Goal: Task Accomplishment & Management: Use online tool/utility

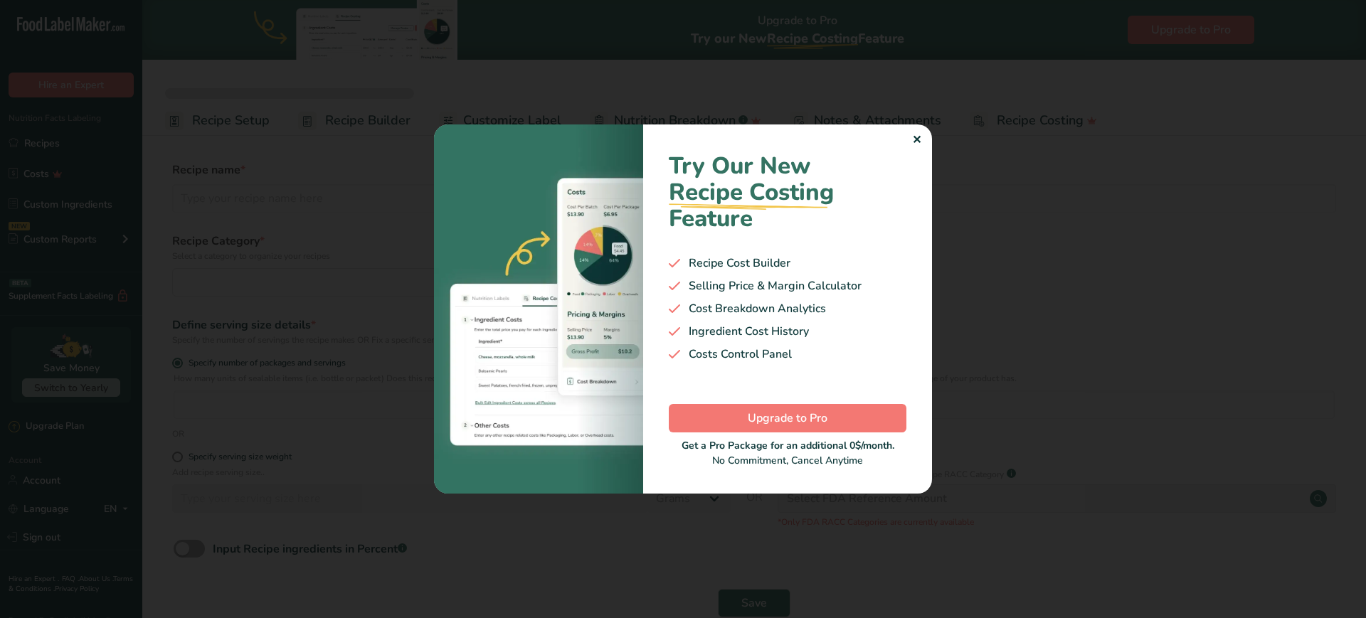
select select
select select "22"
type input "Shayi Tea"
radio input "true"
type input "40"
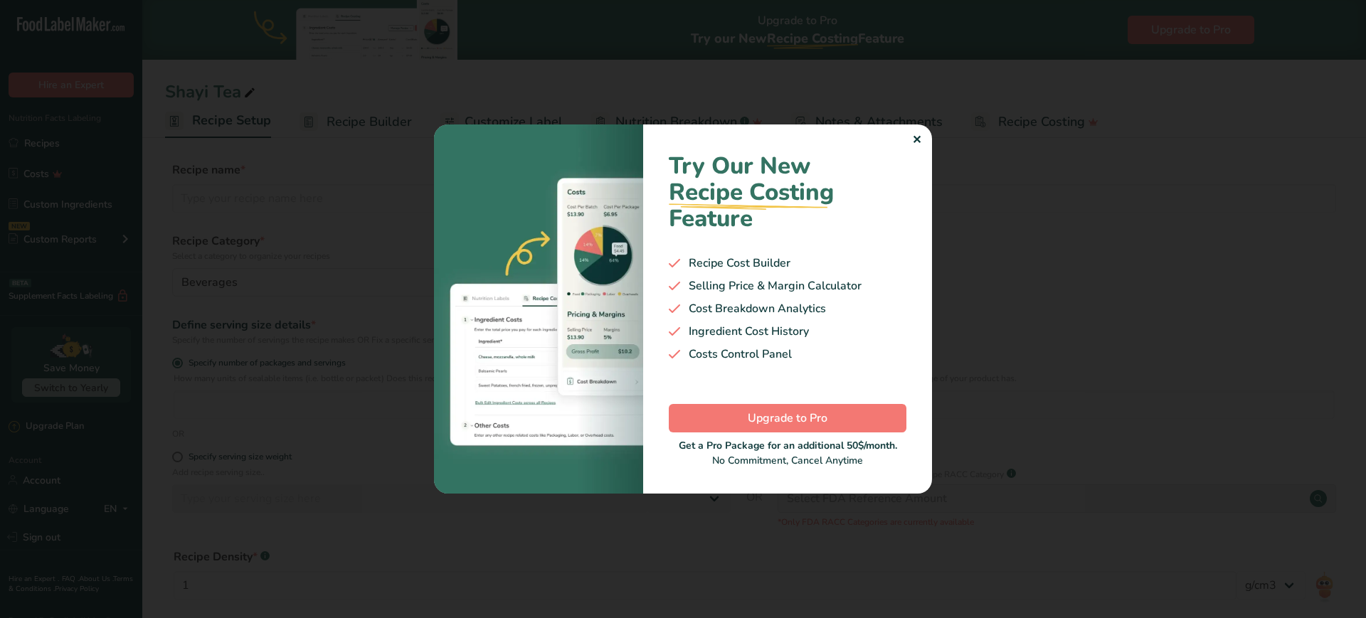
type input "2"
select select "0"
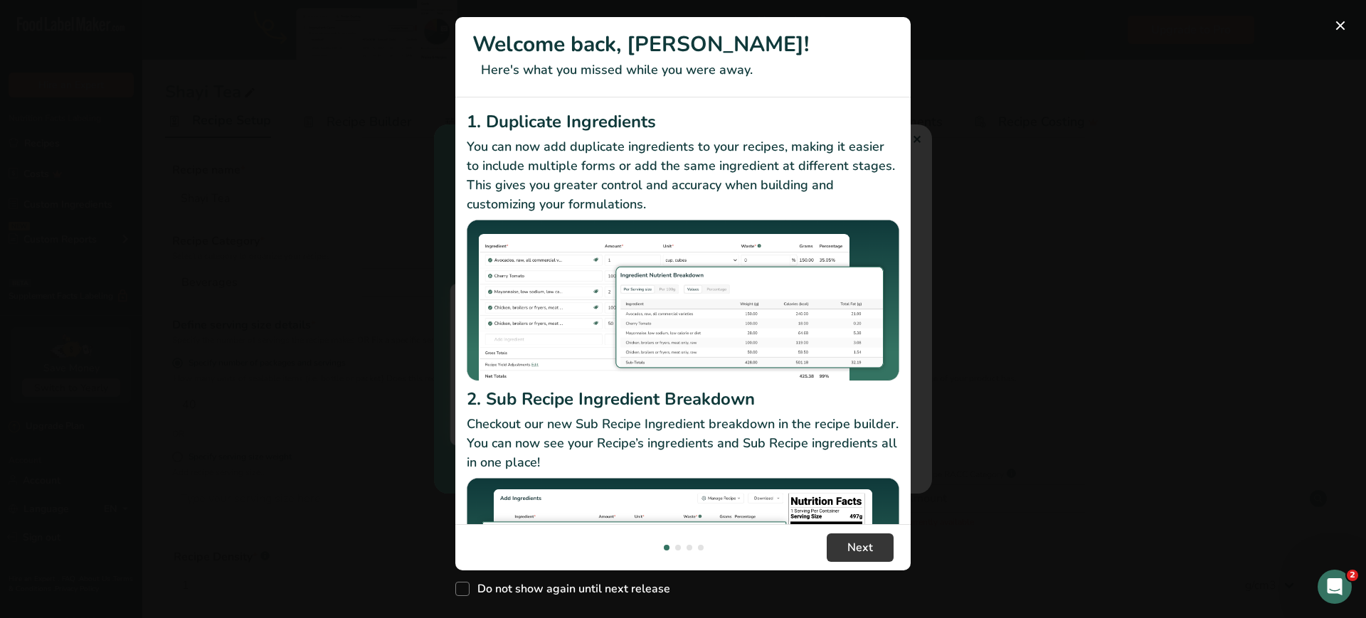
click at [1064, 161] on div "New Features" at bounding box center [683, 309] width 1366 height 618
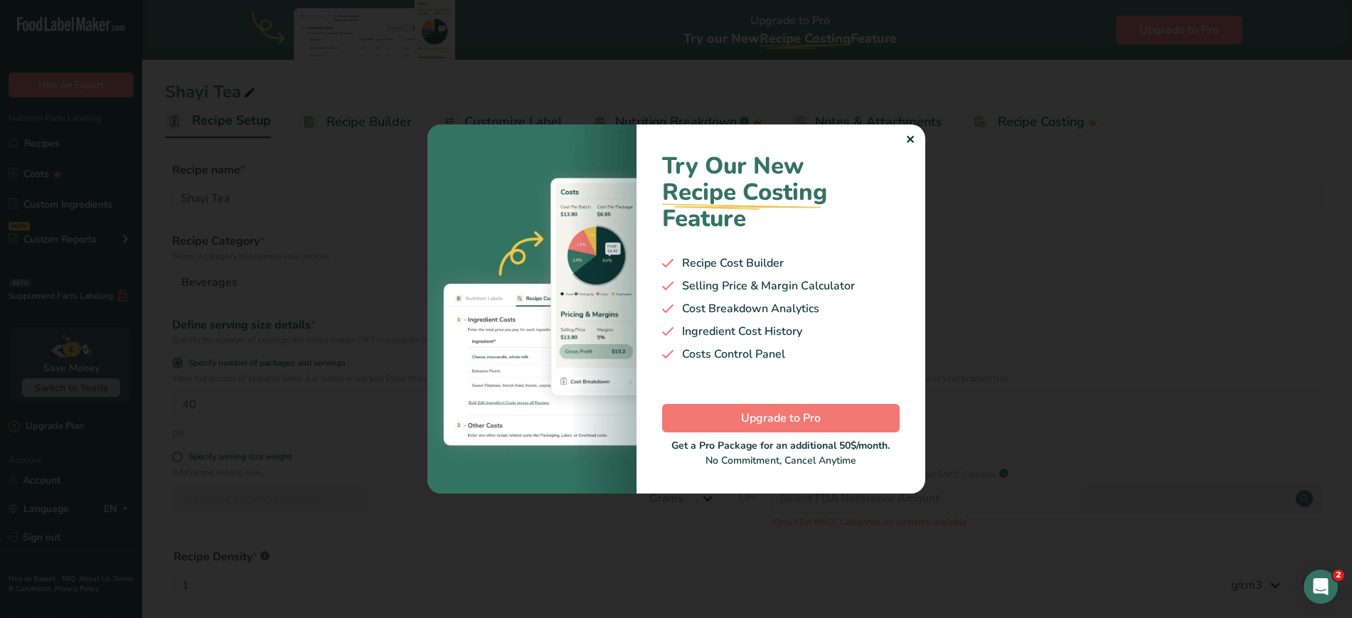
click at [911, 141] on div "✕" at bounding box center [910, 140] width 9 height 17
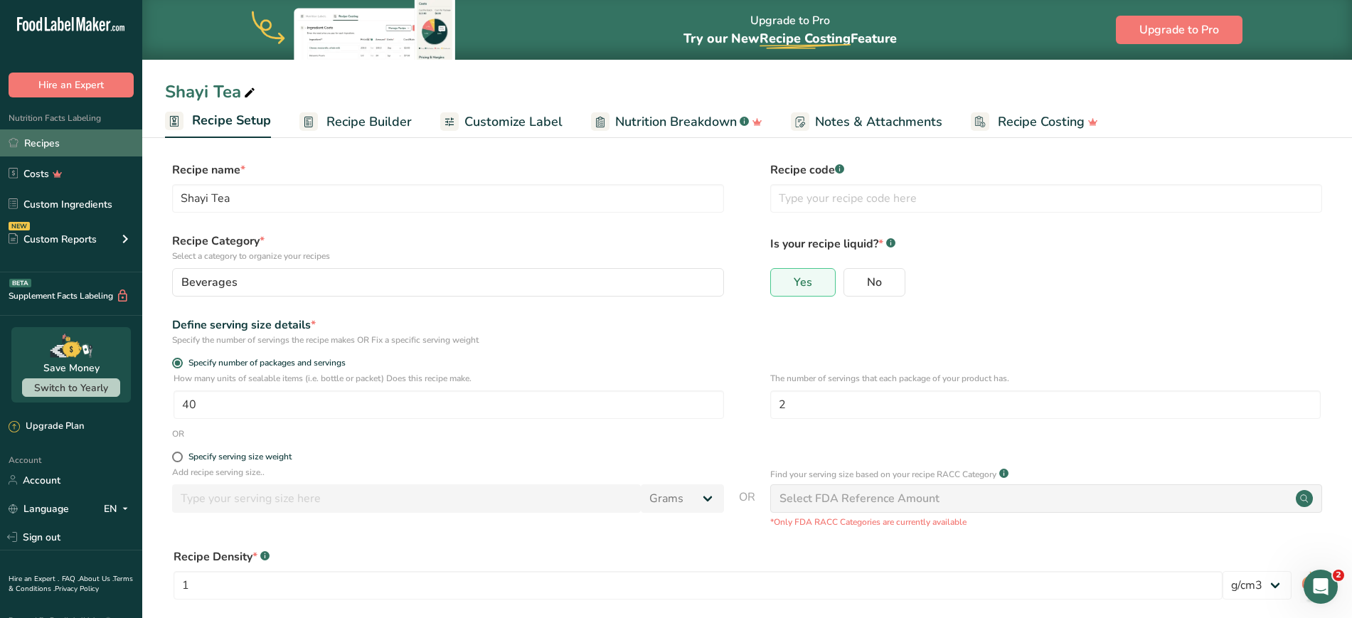
click at [49, 151] on link "Recipes" at bounding box center [71, 142] width 142 height 27
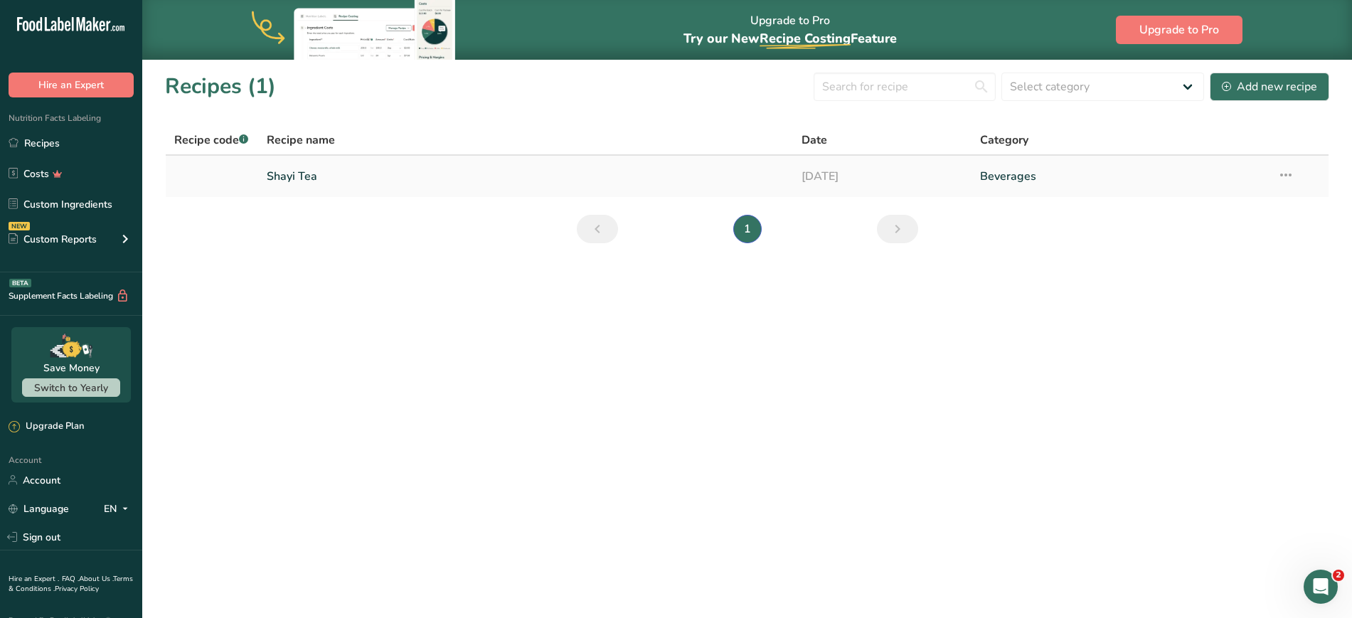
click at [334, 178] on link "Shayi Tea" at bounding box center [526, 176] width 519 height 30
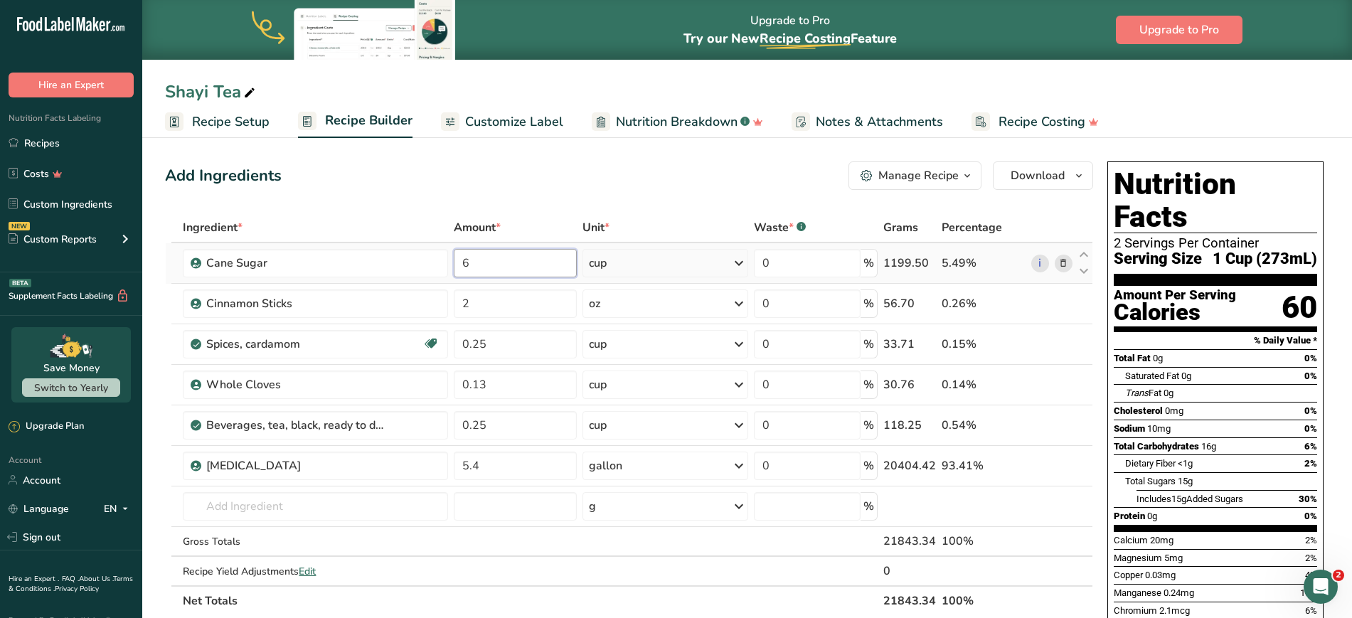
click at [507, 267] on input "6" at bounding box center [515, 263] width 123 height 28
type input "5"
click at [450, 165] on div "Add Ingredients Manage Recipe Delete Recipe Duplicate Recipe Scale Recipe Save …" at bounding box center [629, 175] width 928 height 28
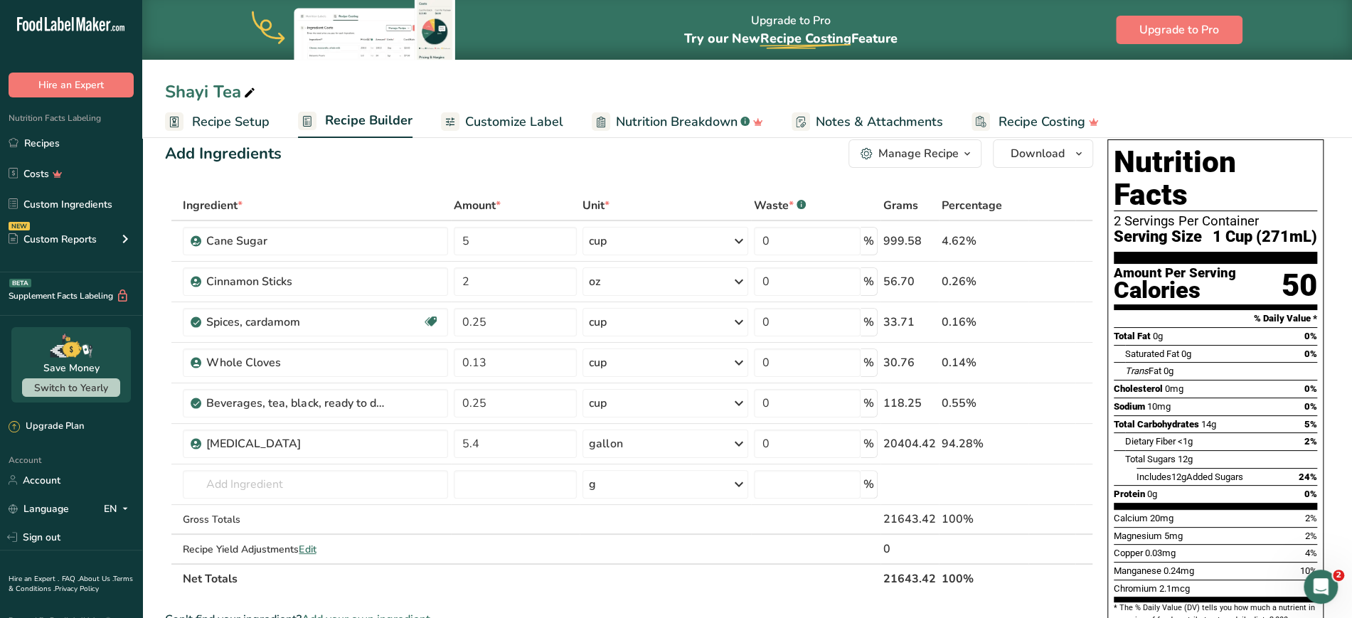
scroll to position [19, 0]
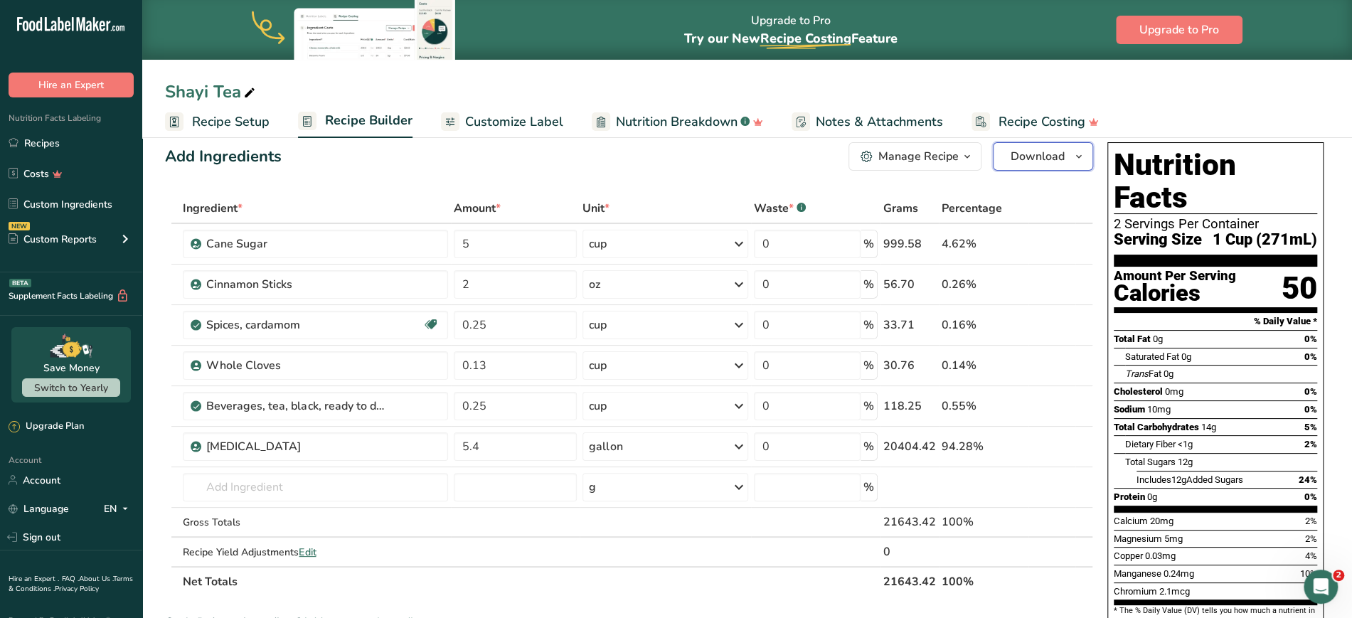
click at [1027, 164] on span "Download" at bounding box center [1038, 156] width 54 height 17
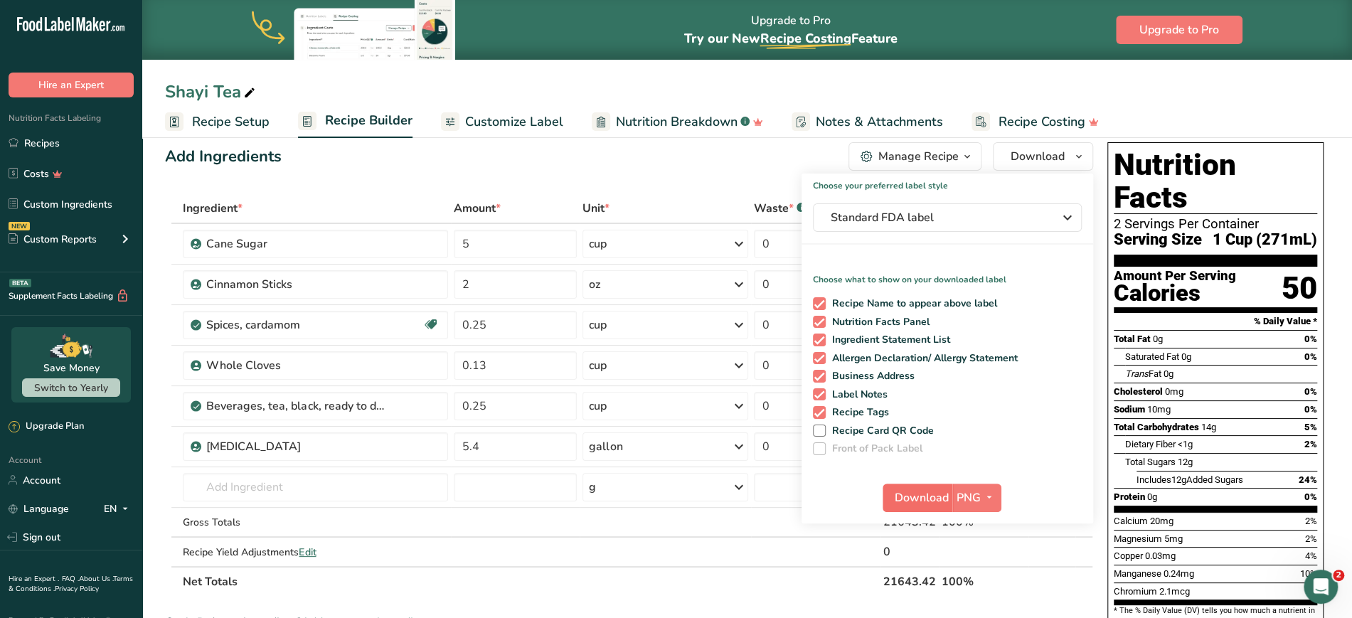
click at [941, 503] on span "Download" at bounding box center [922, 497] width 54 height 17
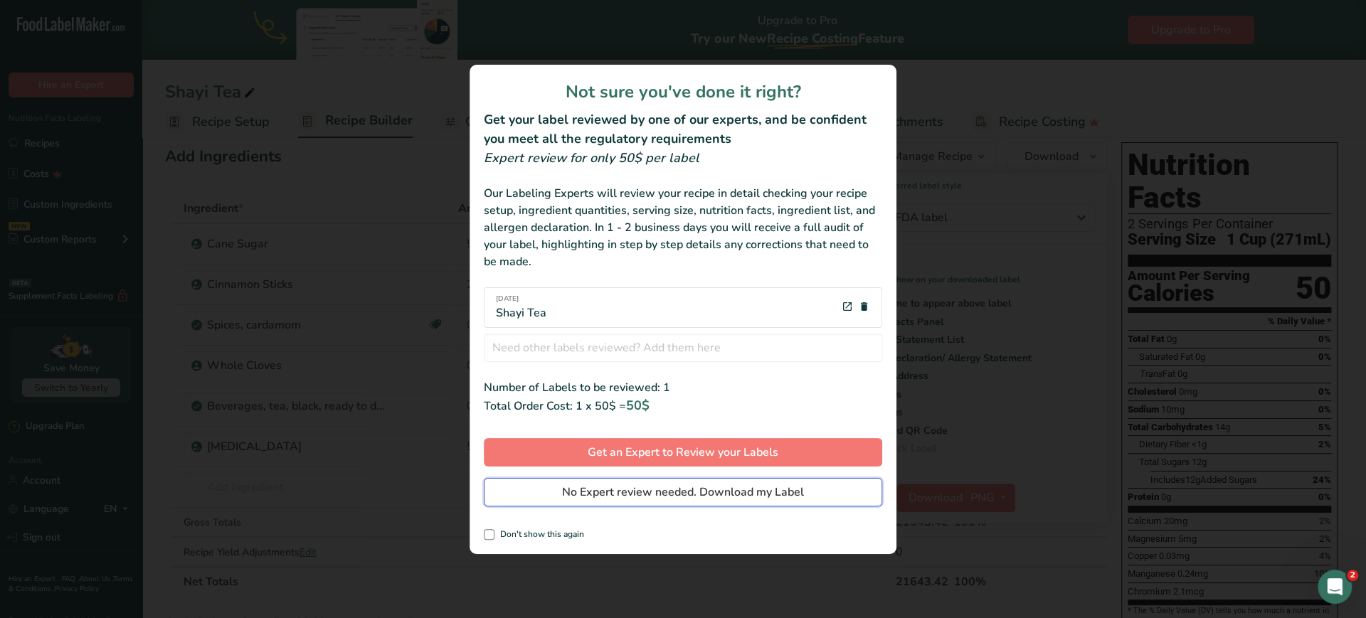
click at [634, 494] on span "No Expert review needed. Download my Label" at bounding box center [683, 492] width 242 height 17
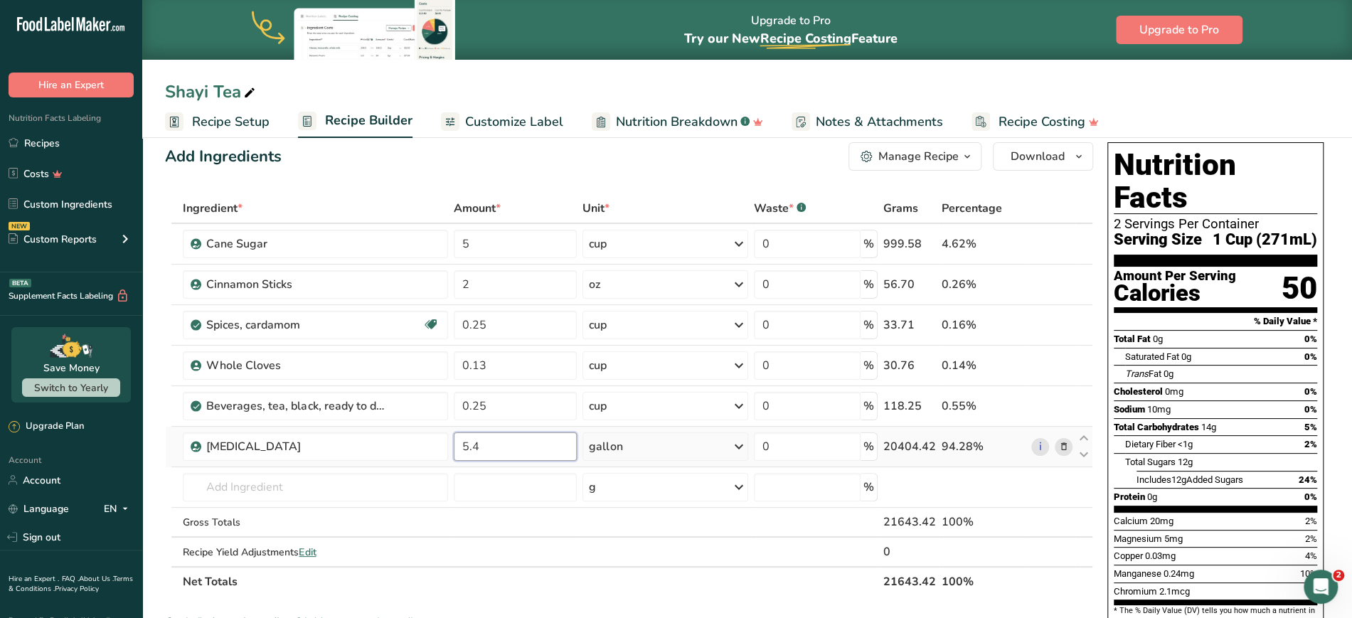
click at [526, 445] on input "5.4" at bounding box center [515, 447] width 123 height 28
click at [539, 407] on div "Ingredient * Amount * Unit * Waste * .a-a{fill:#347362;}.b-a{fill:#fff;} Grams …" at bounding box center [629, 395] width 928 height 403
click at [534, 451] on div "Ingredient * Amount * Unit * Waste * .a-a{fill:#347362;}.b-a{fill:#fff;} Grams …" at bounding box center [629, 395] width 928 height 403
click at [635, 83] on div "Shayi Tea" at bounding box center [747, 92] width 1210 height 26
click at [546, 290] on input "2" at bounding box center [515, 284] width 123 height 28
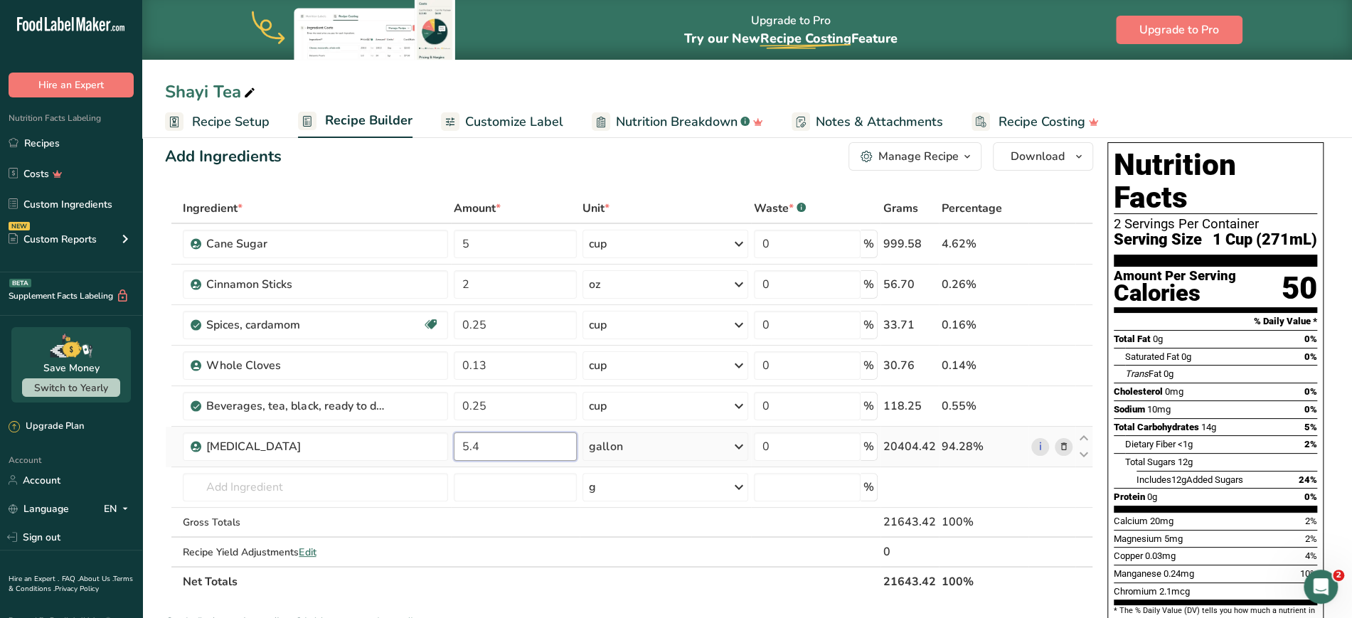
click at [536, 445] on div "Ingredient * Amount * Unit * Waste * .a-a{fill:#347362;}.b-a{fill:#fff;} Grams …" at bounding box center [629, 395] width 928 height 403
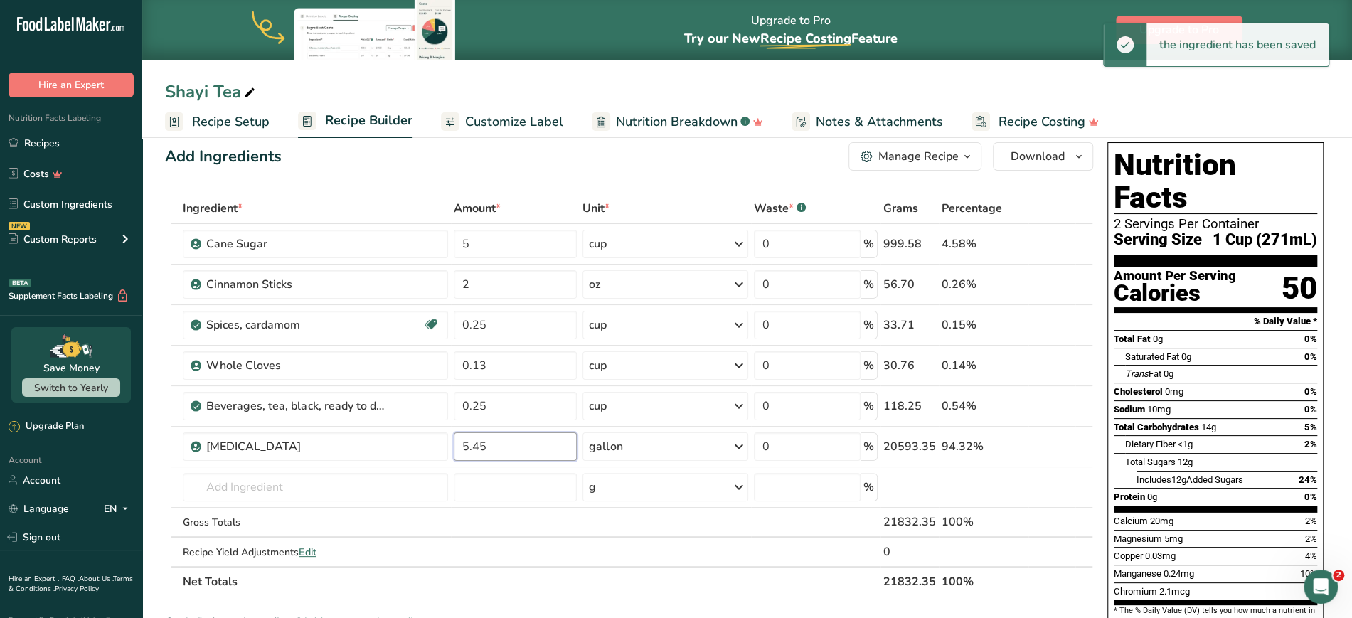
type input "5.45"
click at [574, 76] on div "Shayi Tea Recipe Setup Recipe Builder Customize Label Nutrition Breakdown .a-a{…" at bounding box center [747, 69] width 1210 height 138
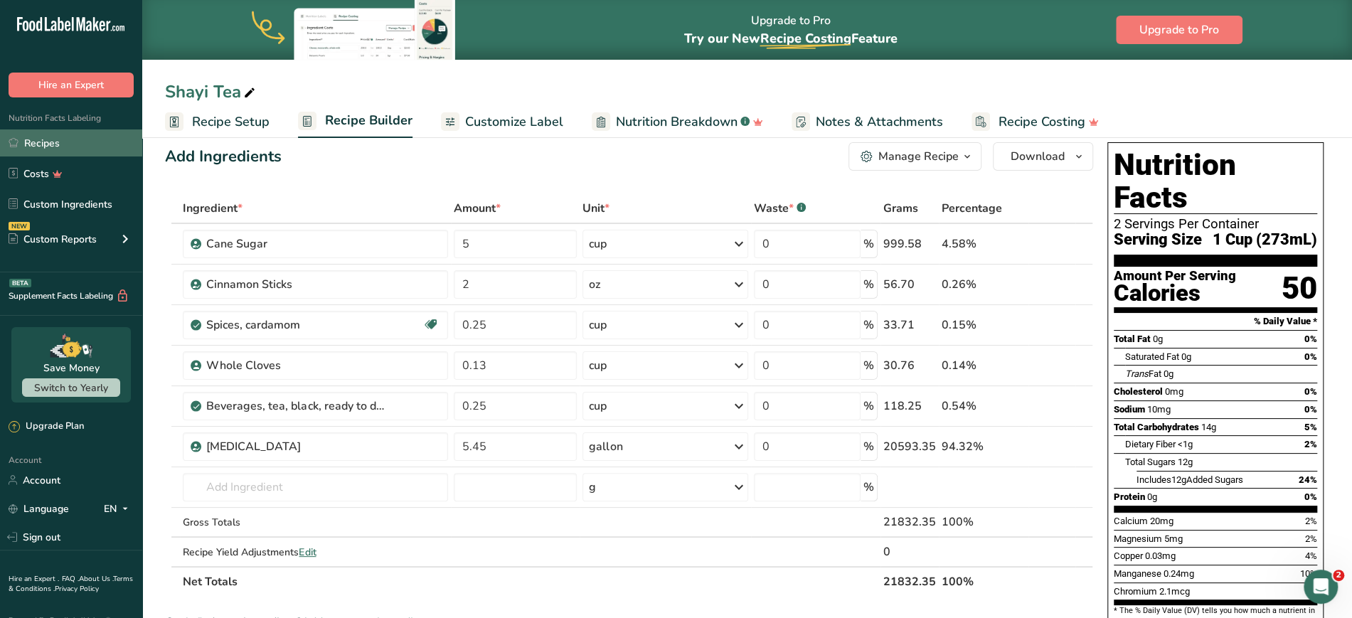
click at [60, 135] on link "Recipes" at bounding box center [71, 142] width 142 height 27
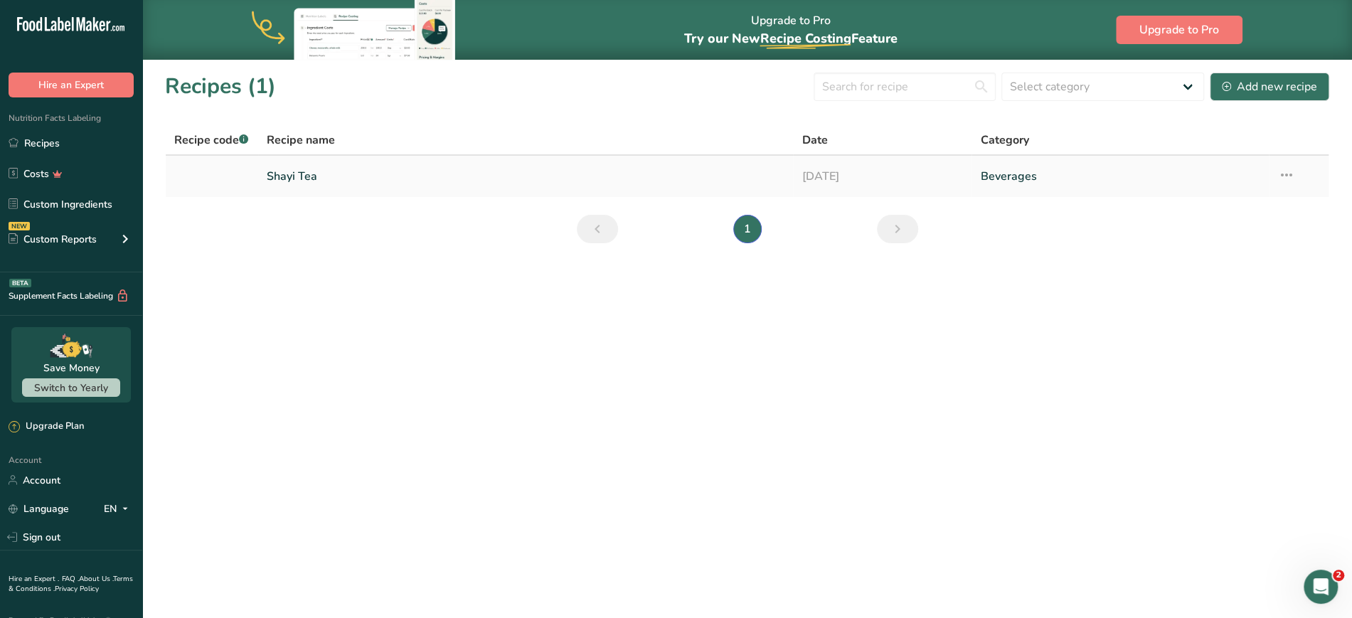
click at [1278, 176] on icon at bounding box center [1286, 175] width 17 height 26
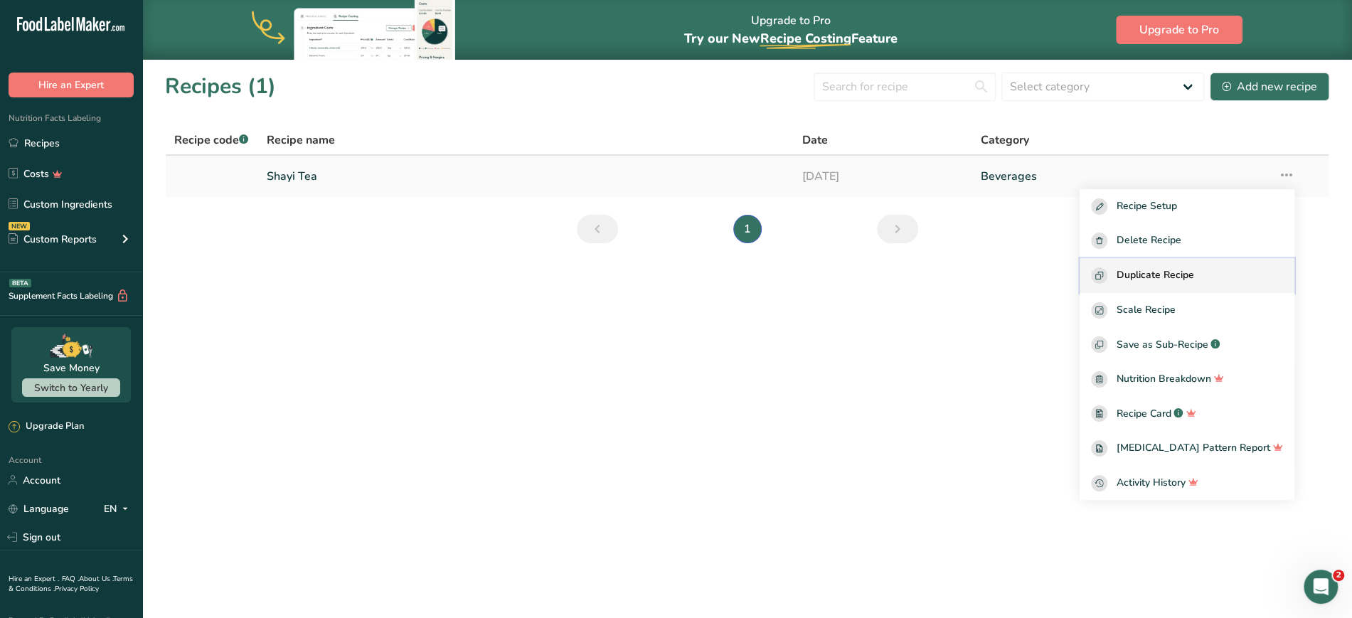
click at [1173, 280] on span "Duplicate Recipe" at bounding box center [1155, 275] width 78 height 16
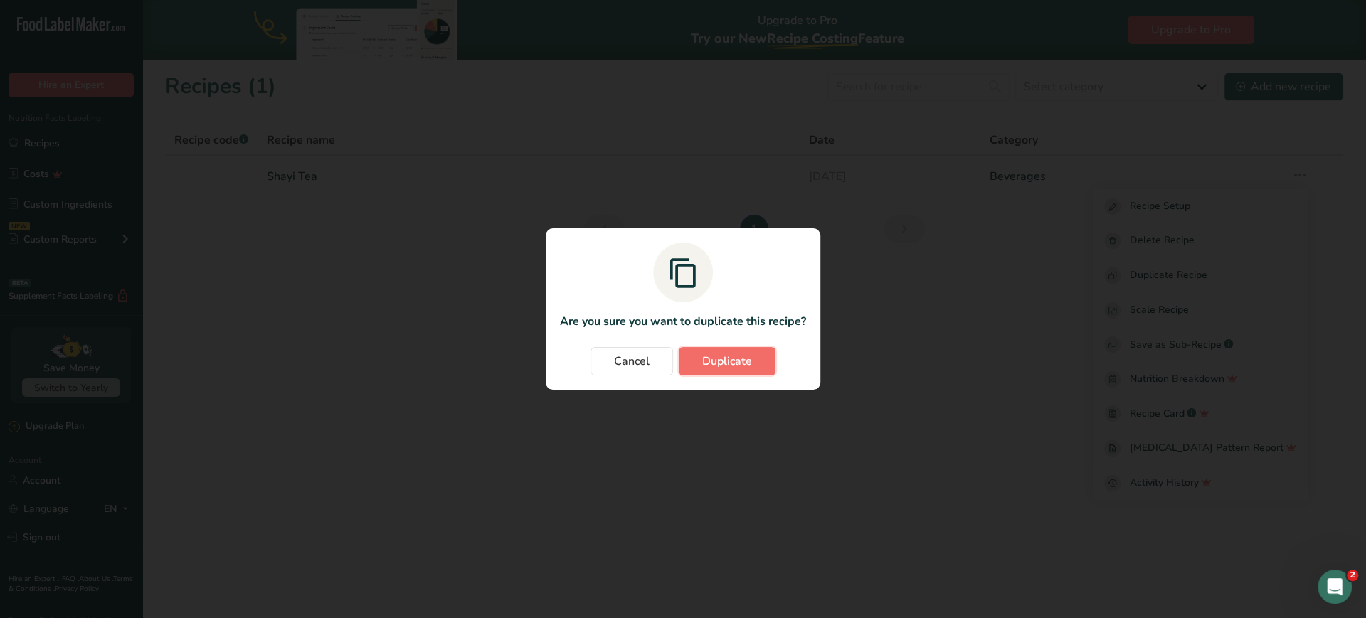
click at [733, 371] on button "Duplicate" at bounding box center [727, 361] width 97 height 28
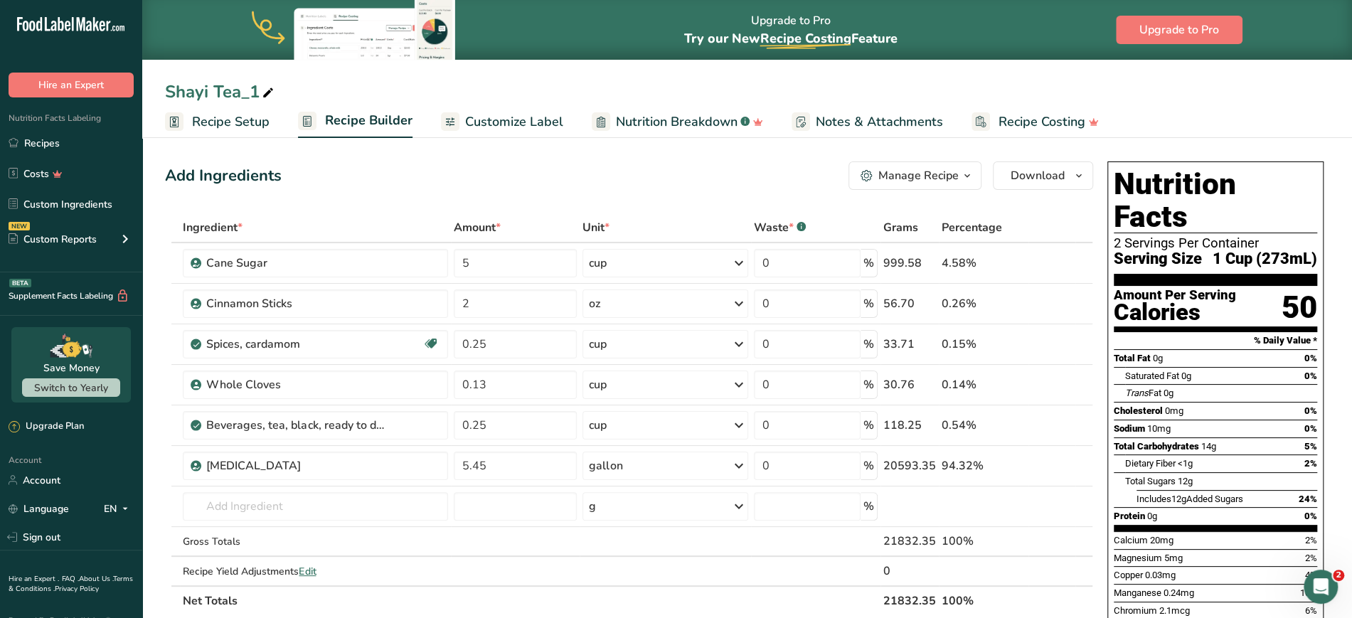
click at [233, 120] on span "Recipe Setup" at bounding box center [231, 121] width 78 height 19
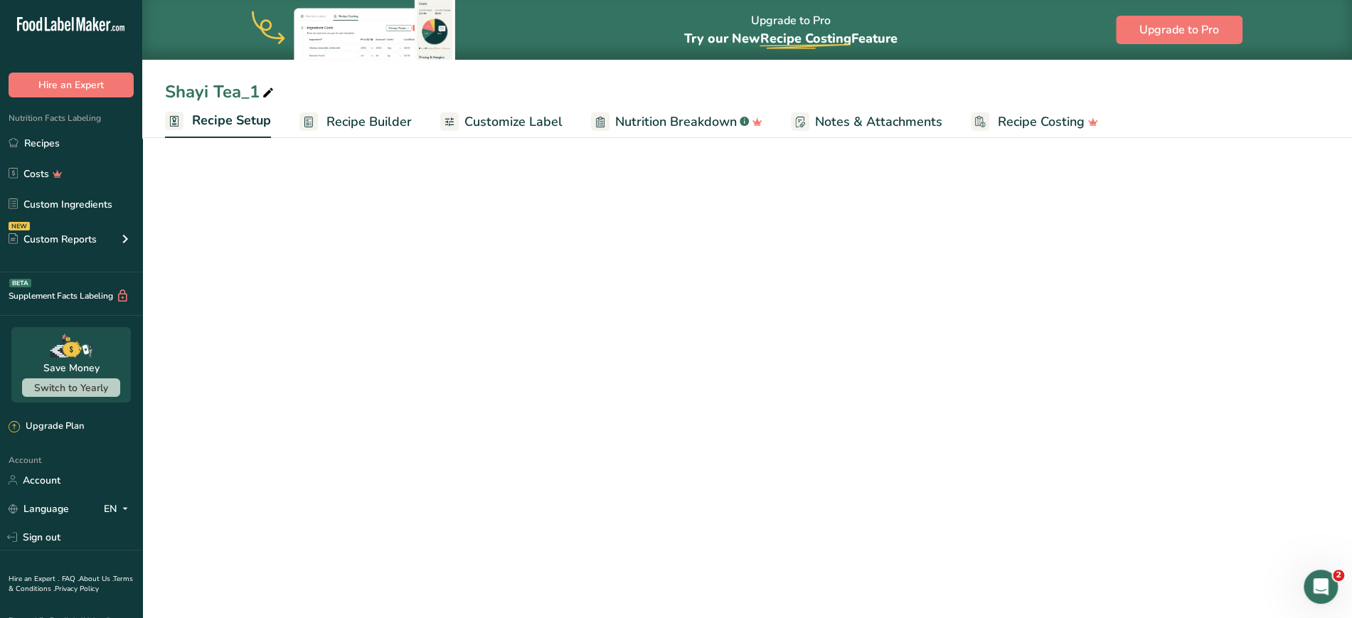
select select "22"
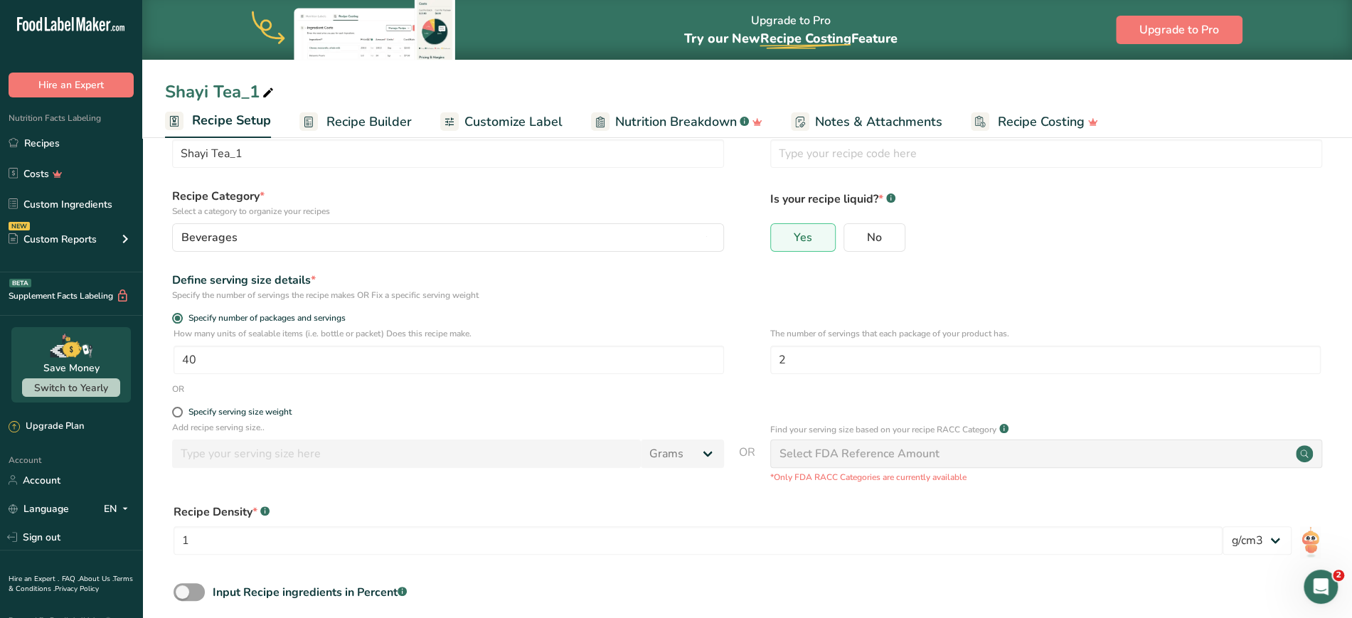
scroll to position [54, 0]
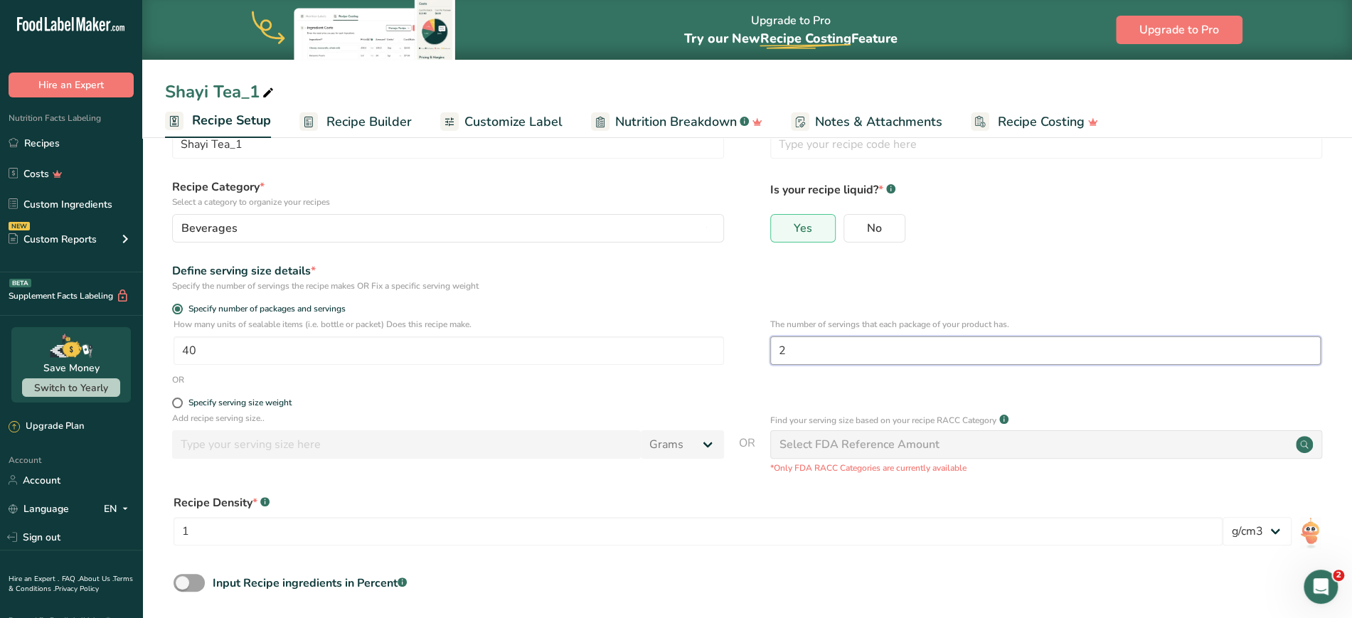
click at [844, 356] on input "2" at bounding box center [1045, 351] width 551 height 28
type input "1"
click at [270, 354] on input "40" at bounding box center [449, 351] width 551 height 28
type input "1"
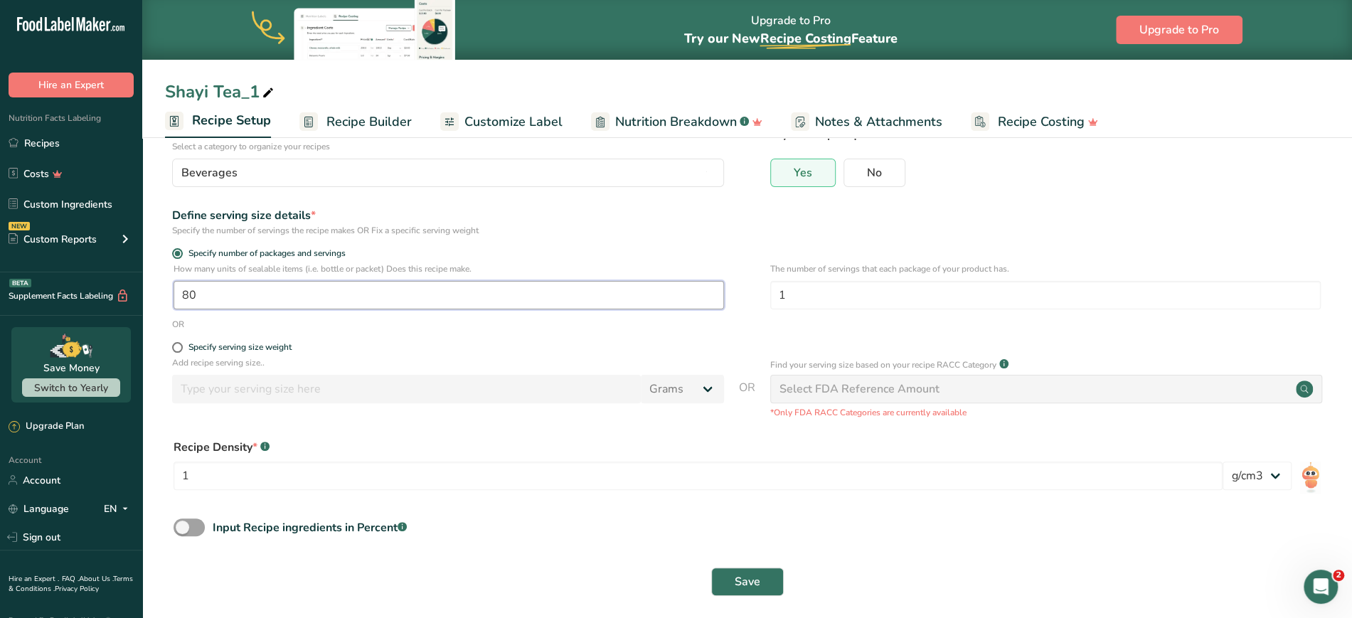
scroll to position [119, 0]
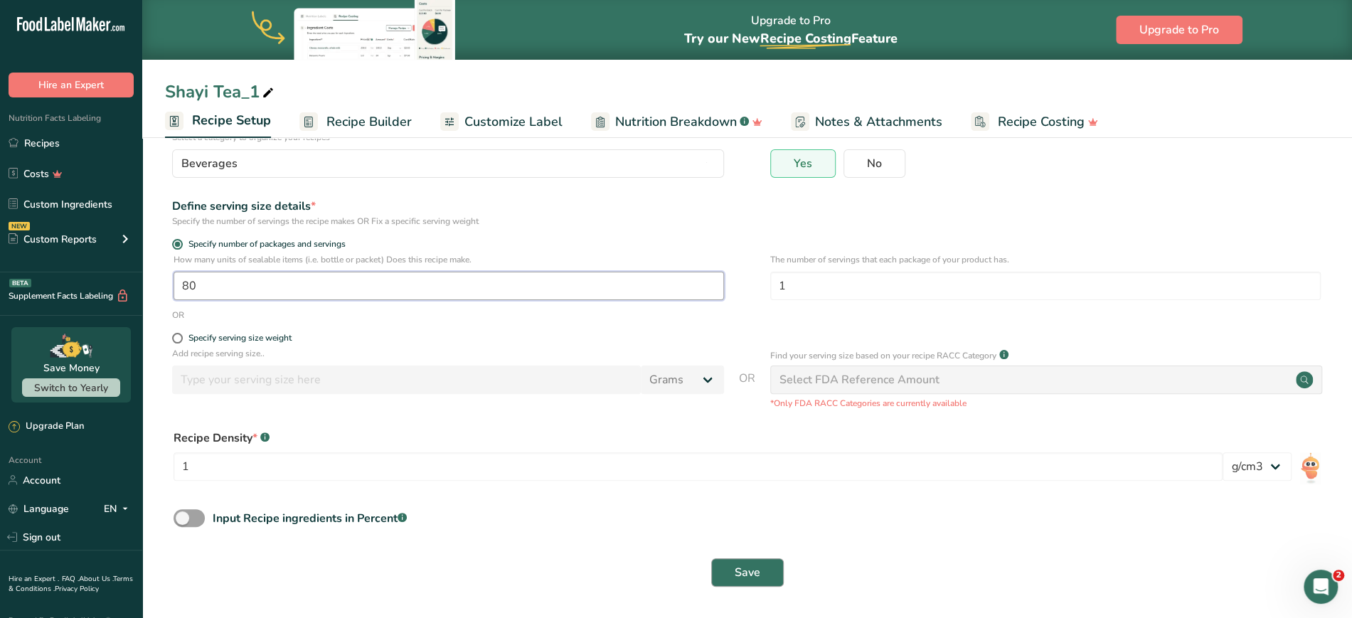
type input "80"
click at [761, 583] on button "Save" at bounding box center [747, 572] width 73 height 28
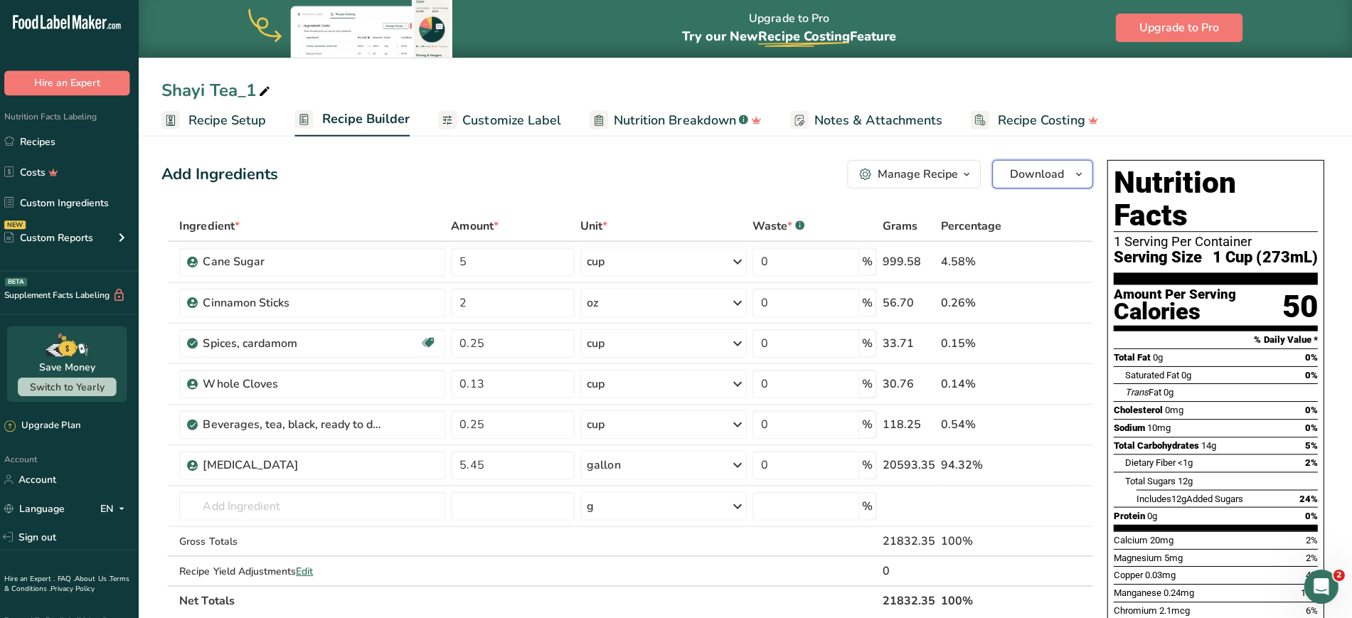
click at [1077, 175] on icon "button" at bounding box center [1079, 176] width 11 height 18
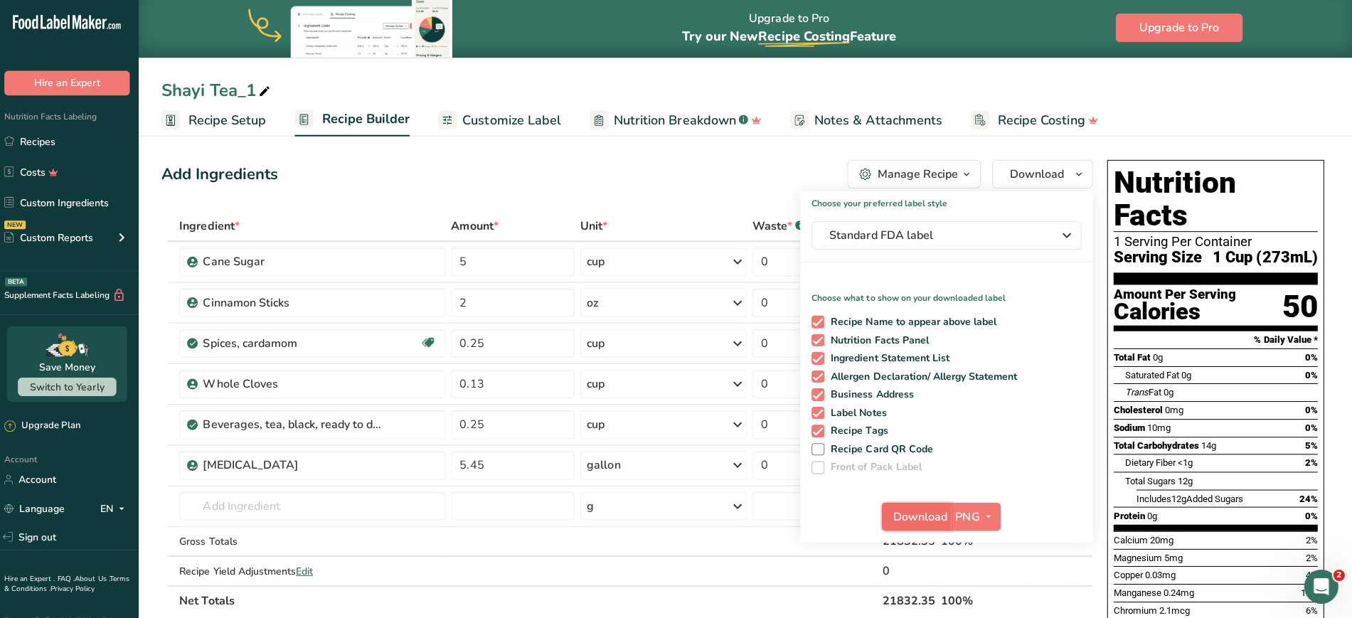
click at [919, 519] on span "Download" at bounding box center [922, 517] width 54 height 17
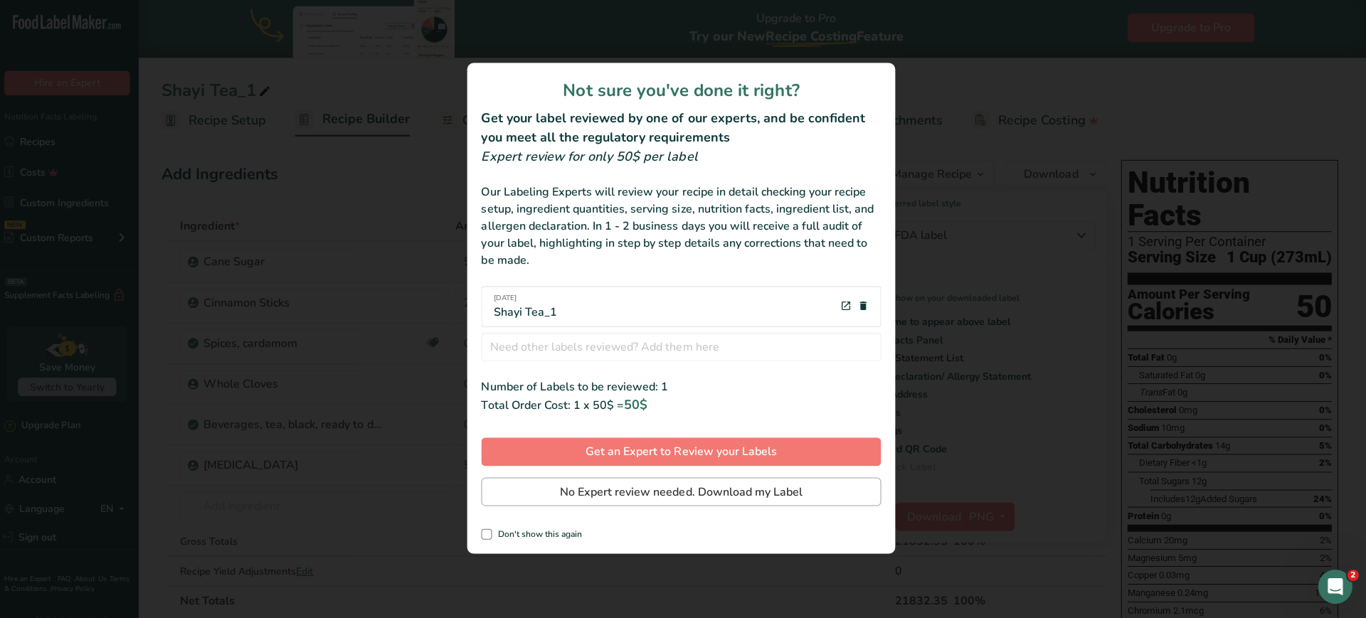
click at [637, 494] on span "No Expert review needed. Download my Label" at bounding box center [683, 492] width 242 height 17
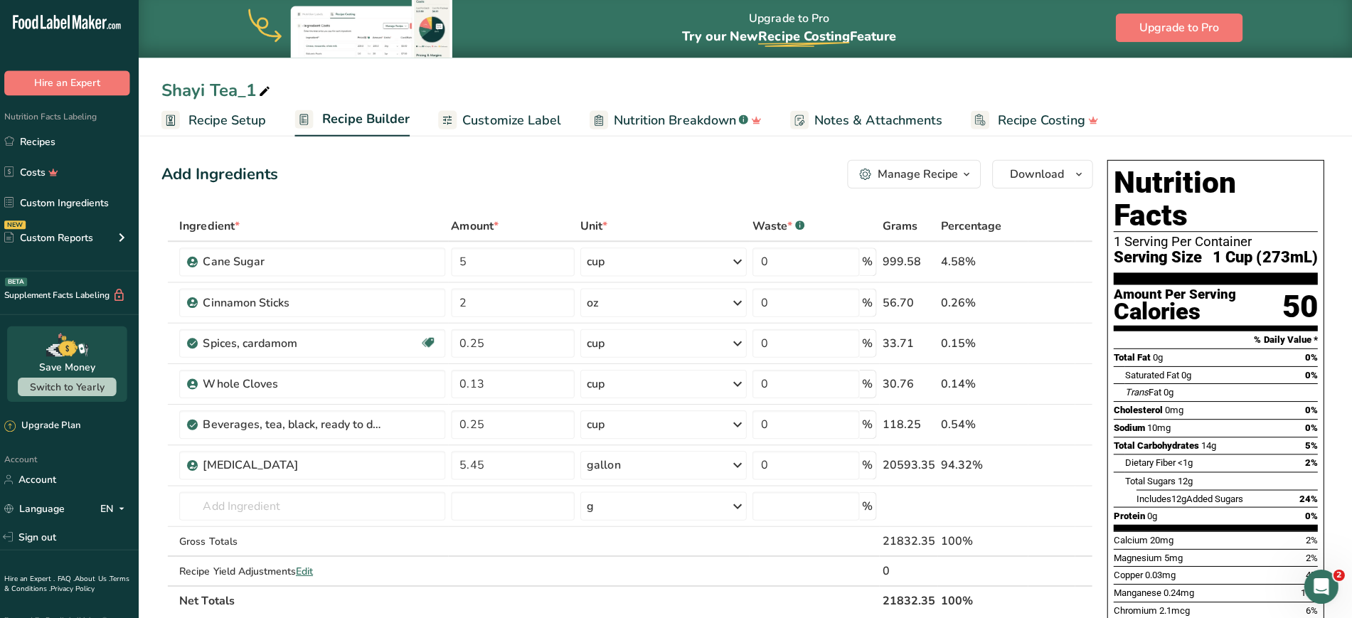
click at [263, 95] on icon at bounding box center [268, 93] width 13 height 20
click at [263, 95] on input "Shayi Tea_1" at bounding box center [747, 92] width 1165 height 26
drag, startPoint x: 248, startPoint y: 91, endPoint x: 260, endPoint y: 92, distance: 12.1
click at [260, 92] on input "Shayi Tea_1" at bounding box center [747, 92] width 1165 height 26
drag, startPoint x: 212, startPoint y: 88, endPoint x: 248, endPoint y: 93, distance: 35.9
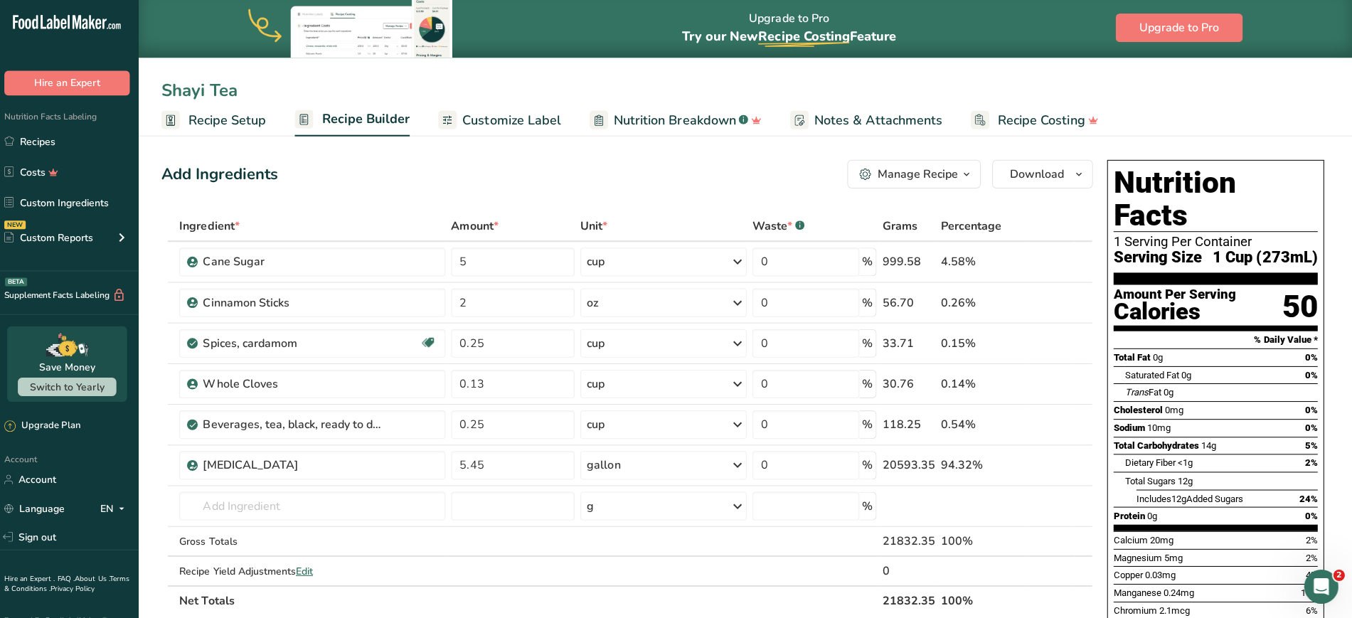
click at [248, 93] on input "Shayi Tea" at bounding box center [747, 92] width 1165 height 26
click at [248, 86] on input "Shayi - Iced Spiced Tea" at bounding box center [747, 92] width 1165 height 26
click at [782, 85] on input "Shayi - Iced Spiced Tea" at bounding box center [747, 92] width 1165 height 26
type input "Shayi - Iced Spiced Tea"
click at [507, 260] on input "5" at bounding box center [515, 263] width 123 height 28
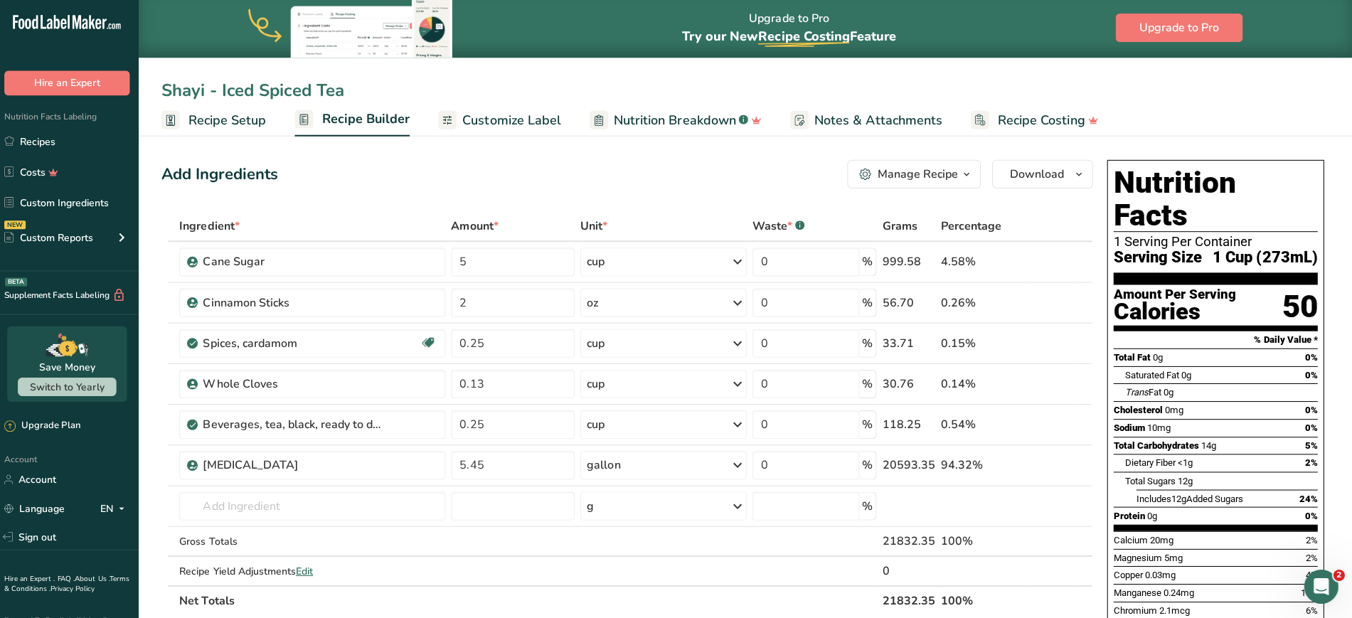
click at [502, 167] on div "Add Ingredients Manage Recipe Delete Recipe Duplicate Recipe Scale Recipe Save …" at bounding box center [629, 175] width 928 height 28
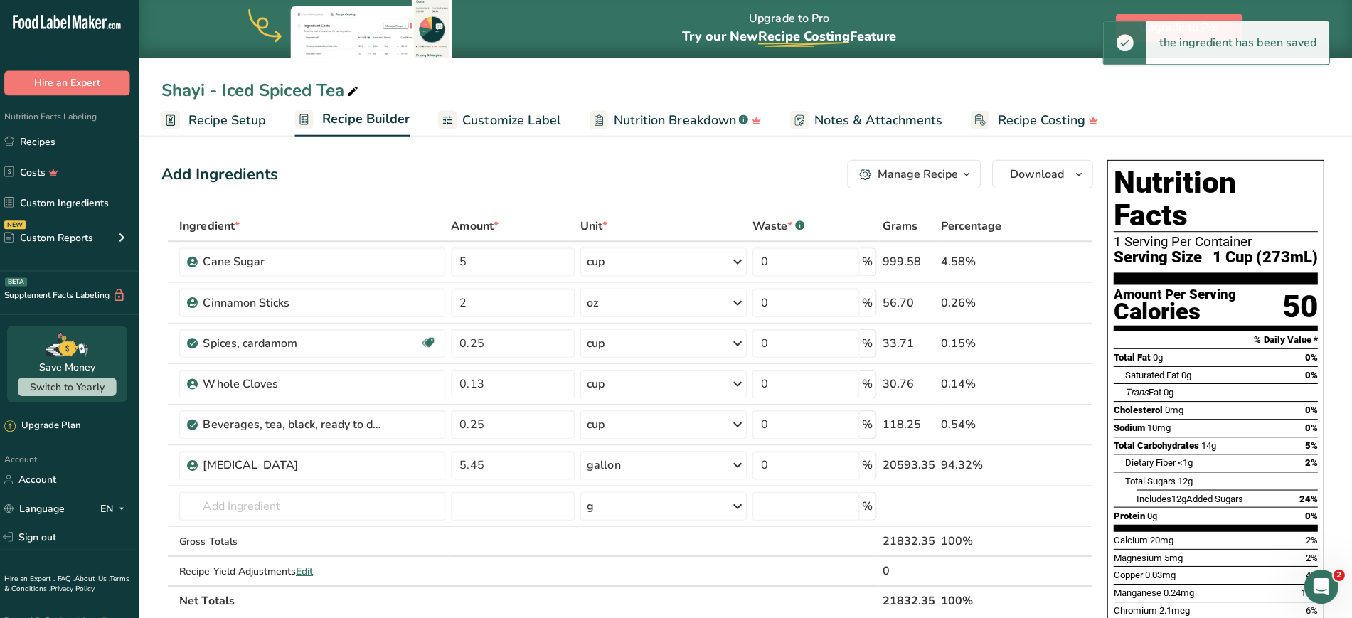
click at [908, 69] on div "Shayi - Iced Spiced Tea Recipe Setup Recipe Builder Customize Label Nutrition B…" at bounding box center [747, 69] width 1210 height 138
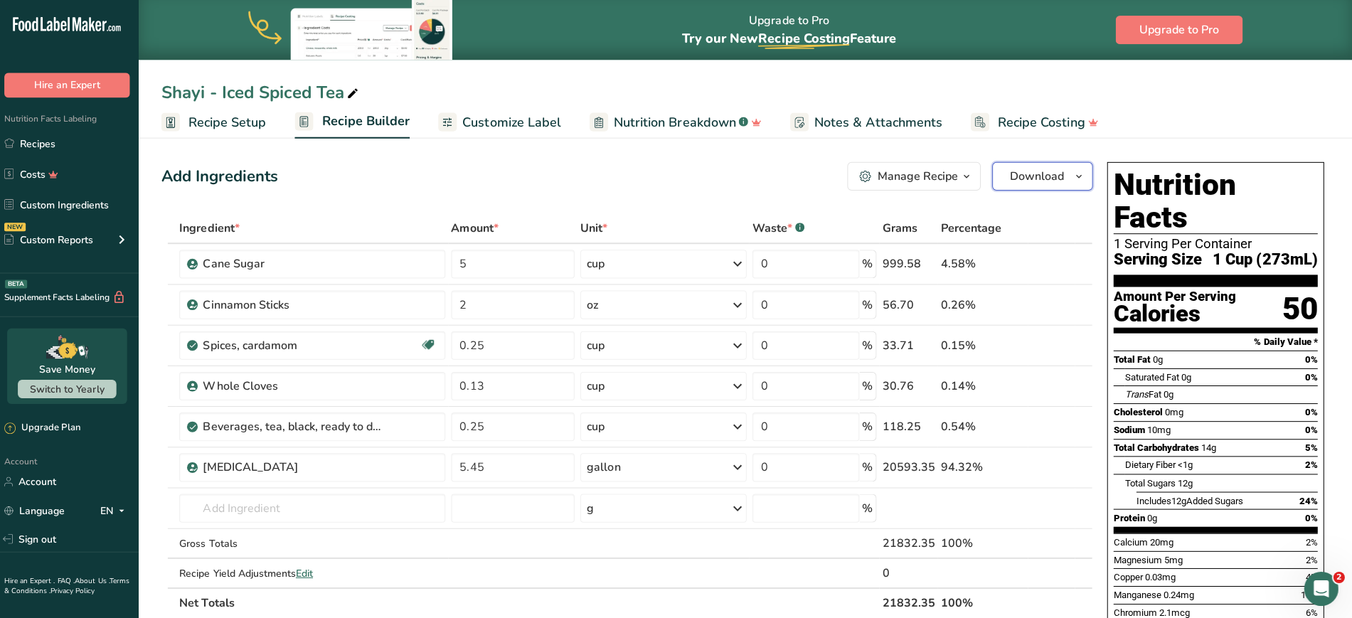
click at [1047, 167] on span "Download" at bounding box center [1038, 175] width 54 height 17
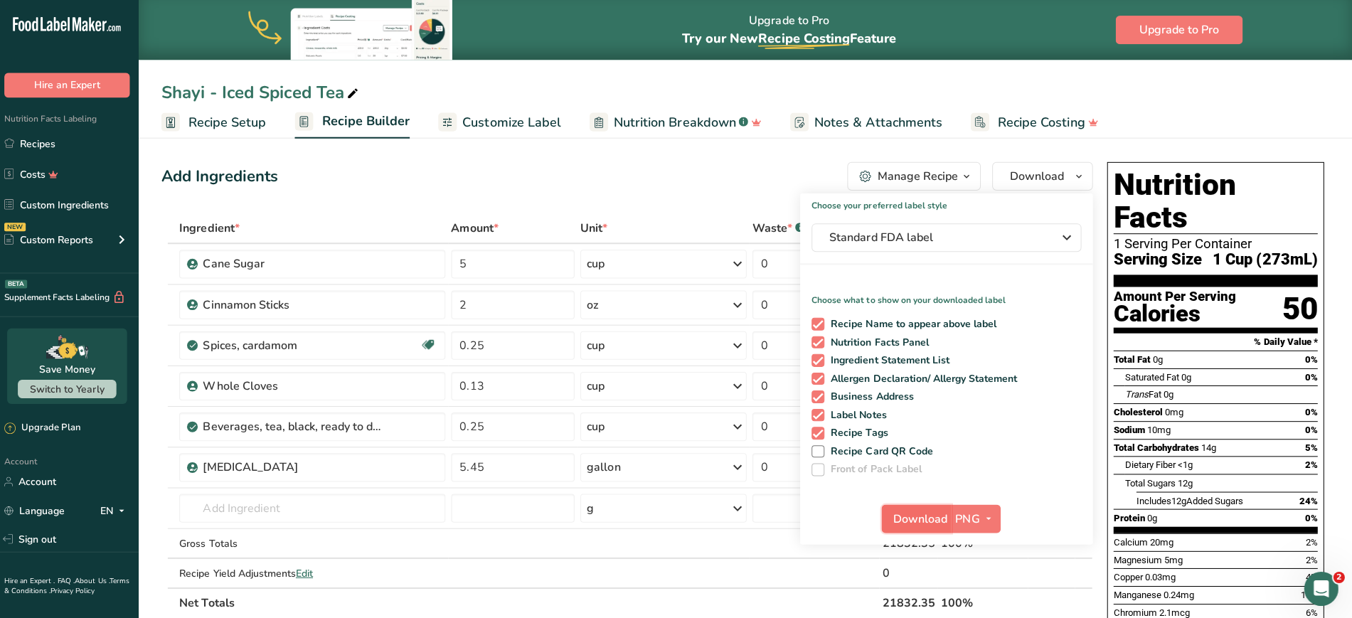
click at [905, 513] on span "Download" at bounding box center [922, 517] width 54 height 17
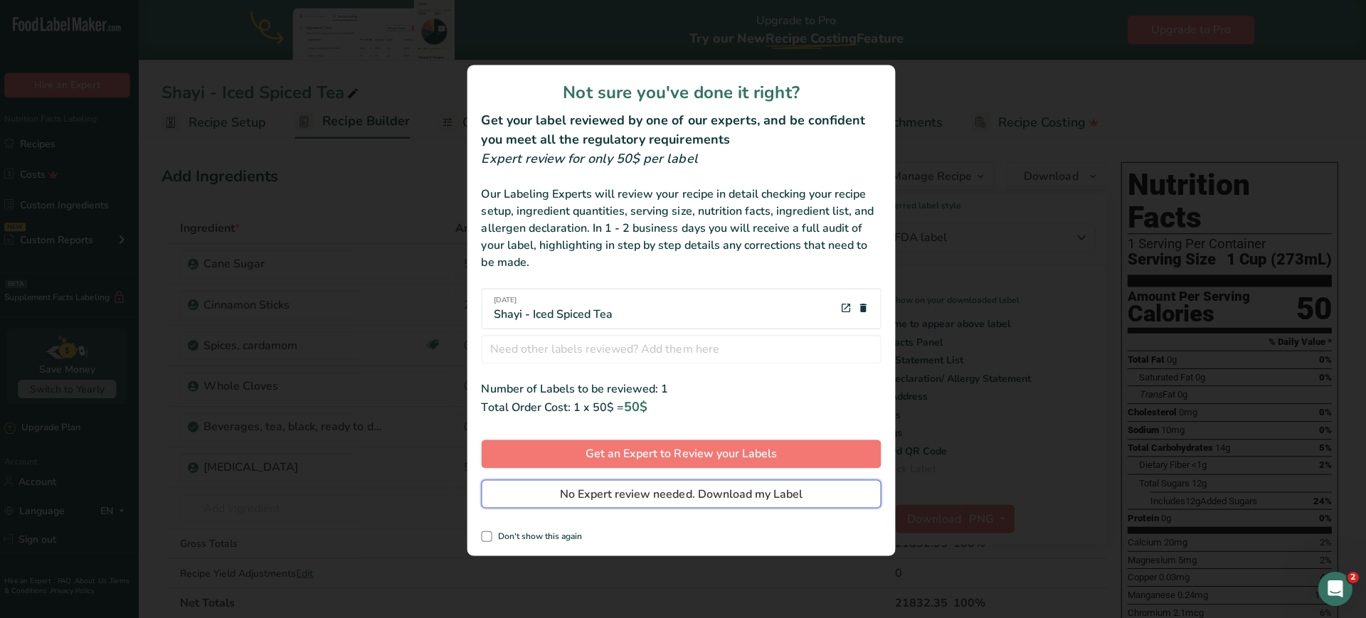
click at [637, 491] on span "No Expert review needed. Download my Label" at bounding box center [683, 492] width 242 height 17
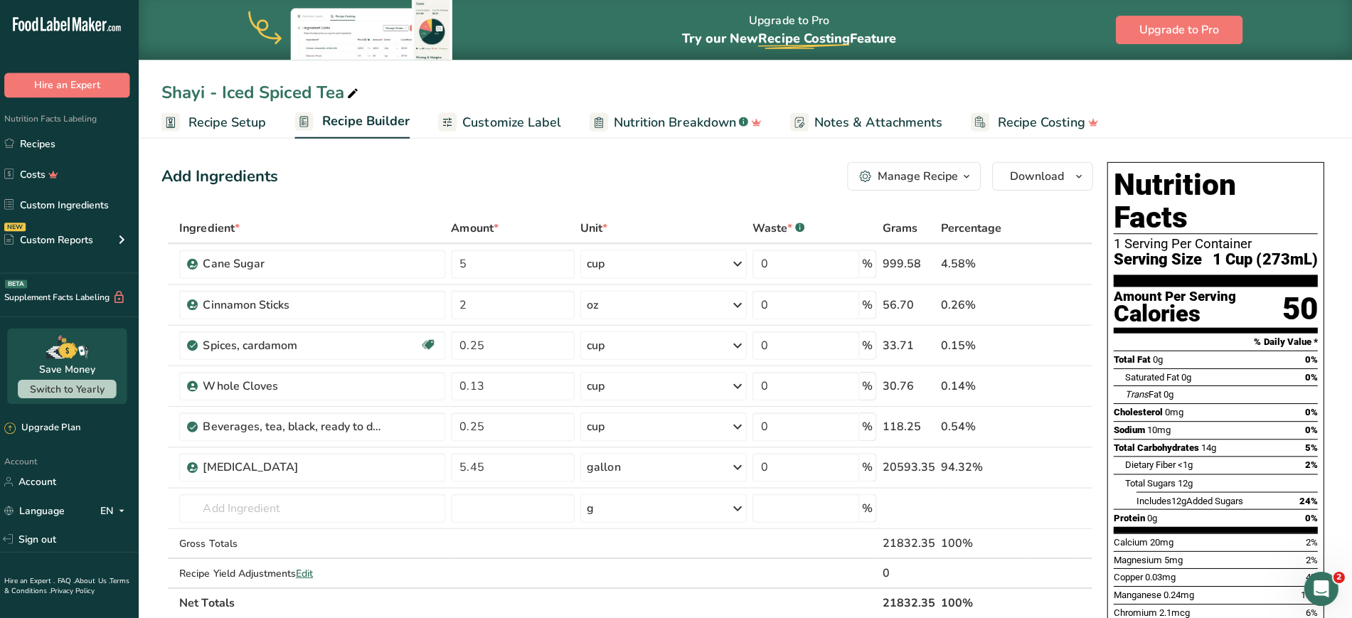
click at [262, 90] on div "Shayi - Iced Spiced Tea" at bounding box center [264, 92] width 199 height 26
click at [263, 91] on input "Shayi - Iced Spiced Tea" at bounding box center [747, 92] width 1165 height 26
click at [438, 88] on input "Shayi - Iced Ethiopian Spiced Tea" at bounding box center [747, 92] width 1165 height 26
click at [220, 92] on input "Shayi - Iced Ethiopian Spiced Tea" at bounding box center [747, 92] width 1165 height 26
type input "Shayi - Iced Ethiopian Spiced Tea"
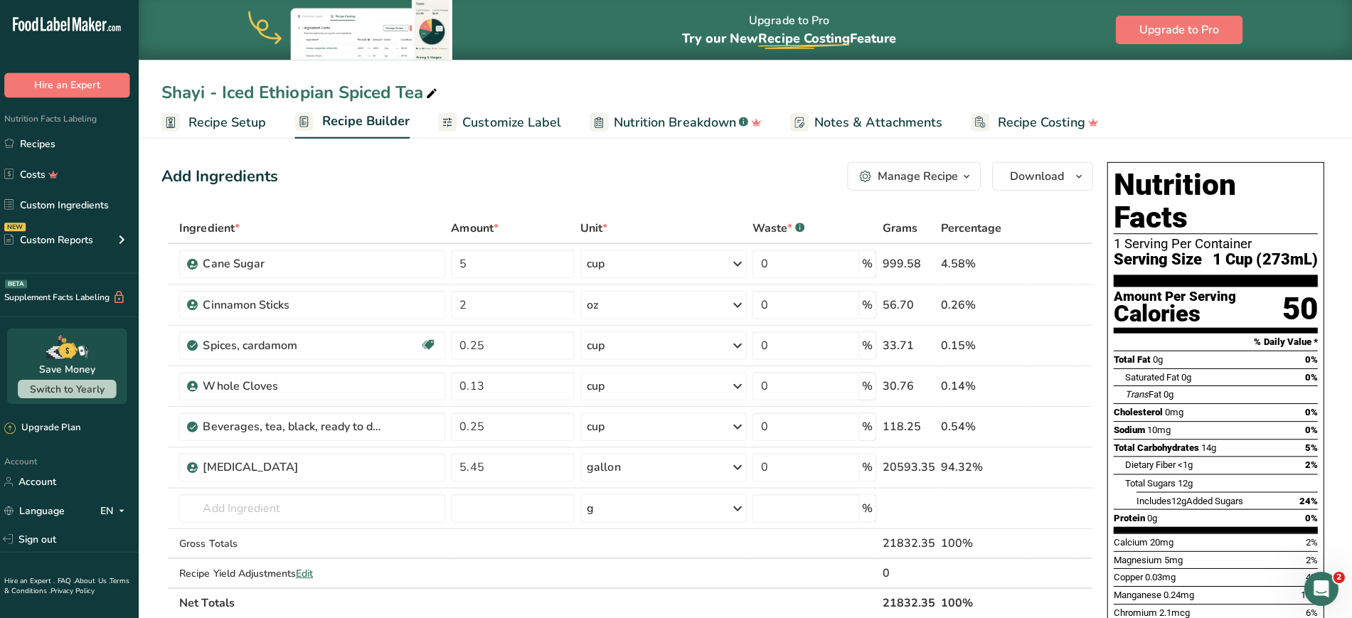
click at [346, 90] on div "Shayi - Iced Ethiopian Spiced Tea" at bounding box center [304, 92] width 278 height 26
click at [381, 198] on div "Add Ingredients Manage Recipe Delete Recipe Duplicate Recipe Scale Recipe Save …" at bounding box center [633, 619] width 937 height 926
click at [1024, 178] on span "Download" at bounding box center [1038, 175] width 54 height 17
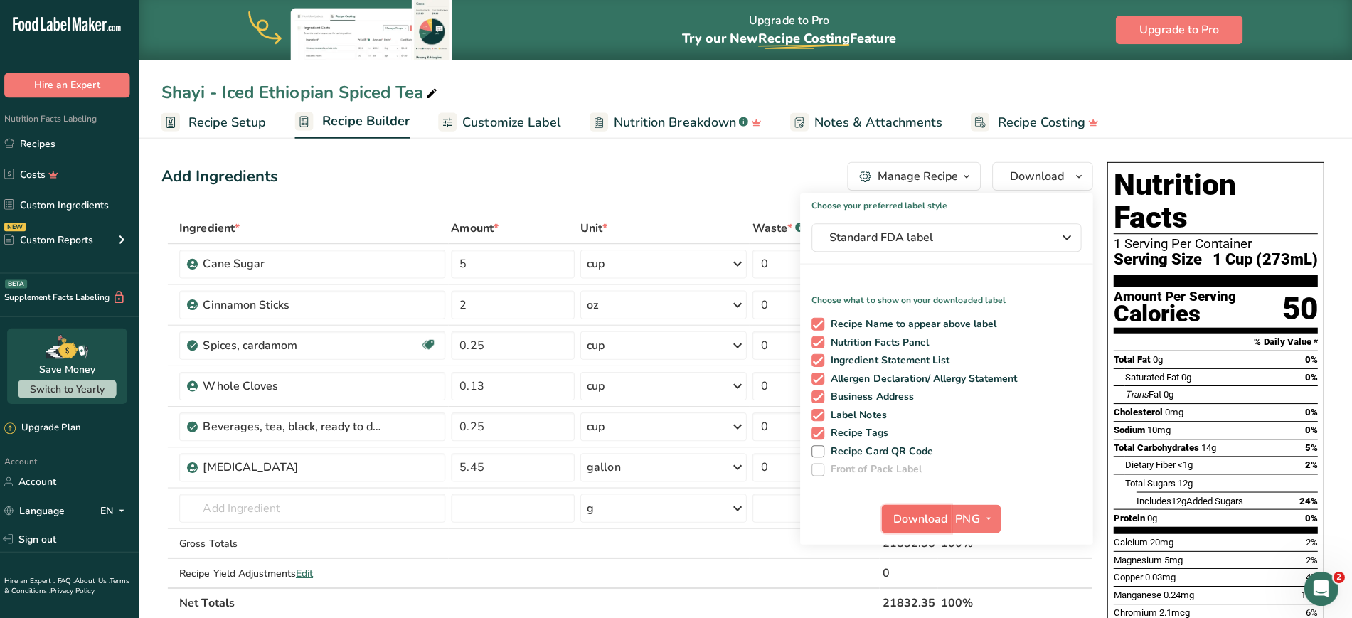
click at [923, 512] on span "Download" at bounding box center [922, 517] width 54 height 17
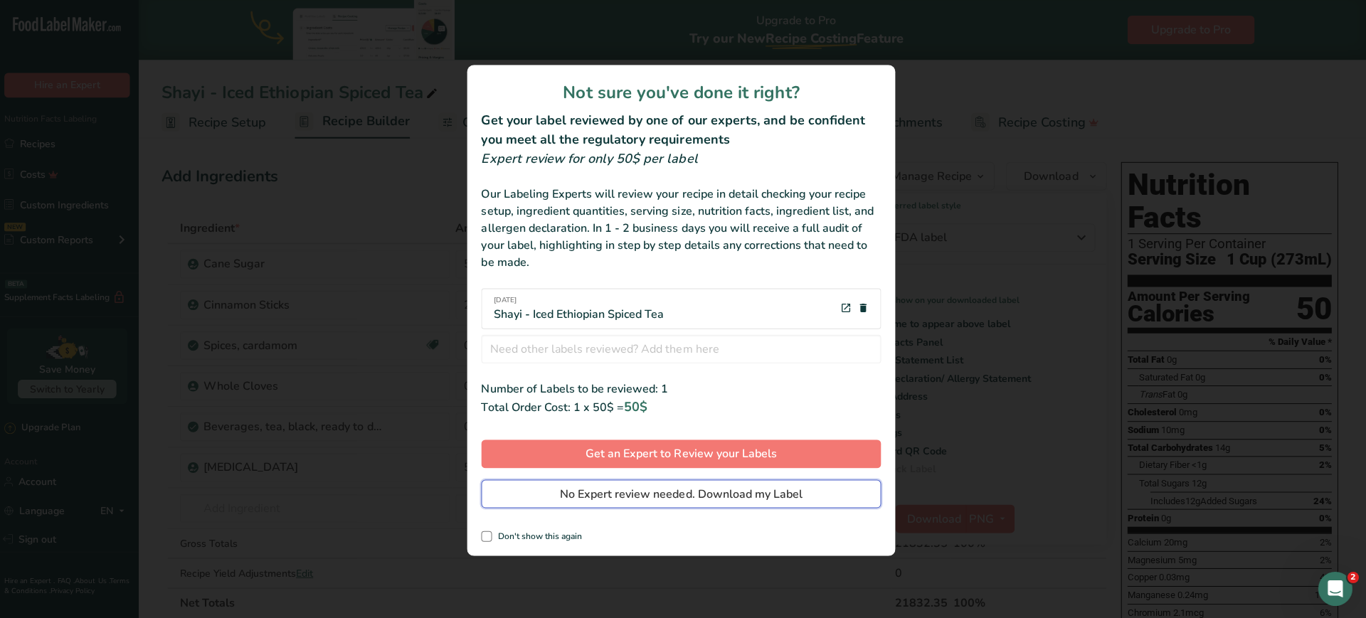
click at [643, 489] on span "No Expert review needed. Download my Label" at bounding box center [683, 492] width 242 height 17
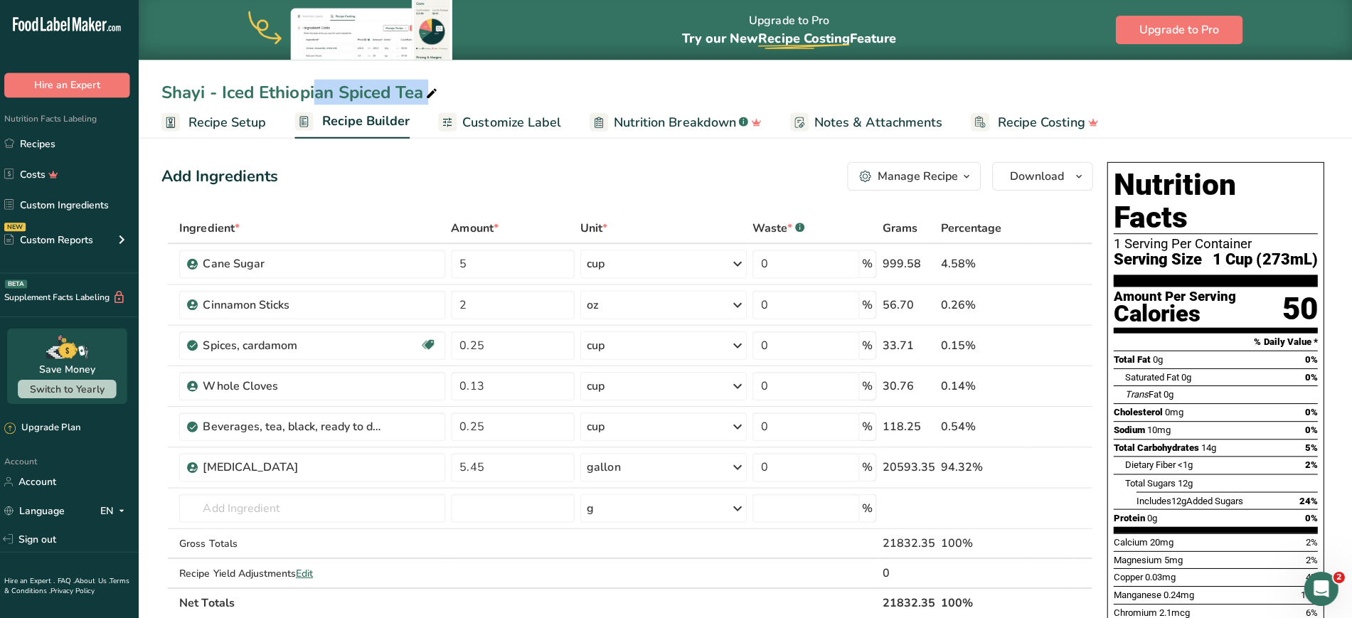
drag, startPoint x: 221, startPoint y: 90, endPoint x: 433, endPoint y: 83, distance: 212.1
click at [433, 83] on div "Shayi - Iced Ethiopian Spiced Tea" at bounding box center [304, 92] width 278 height 26
type input "S"
click at [582, 83] on input "Shayi" at bounding box center [747, 92] width 1165 height 26
type input "Shayi"
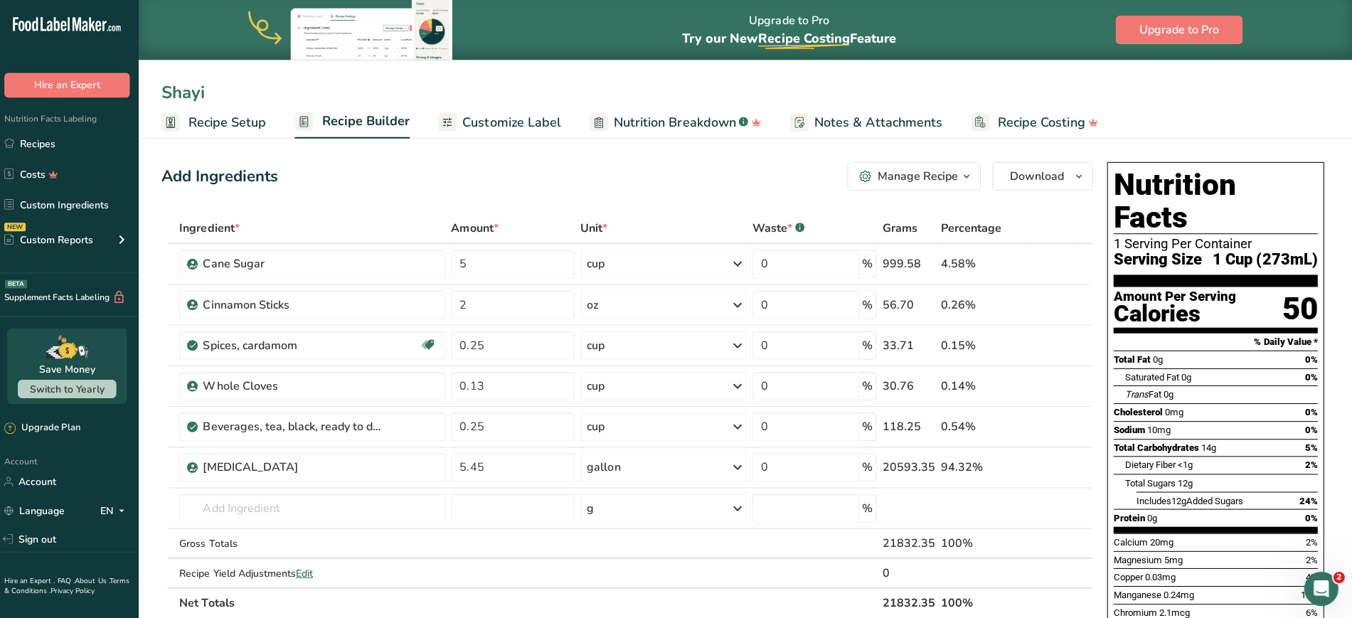
click at [628, 169] on div "Add Ingredients Manage Recipe Delete Recipe Duplicate Recipe Scale Recipe Save …" at bounding box center [629, 175] width 928 height 28
click at [216, 87] on icon at bounding box center [217, 93] width 13 height 20
click at [216, 87] on input "Shayi" at bounding box center [747, 92] width 1165 height 26
type input "S"
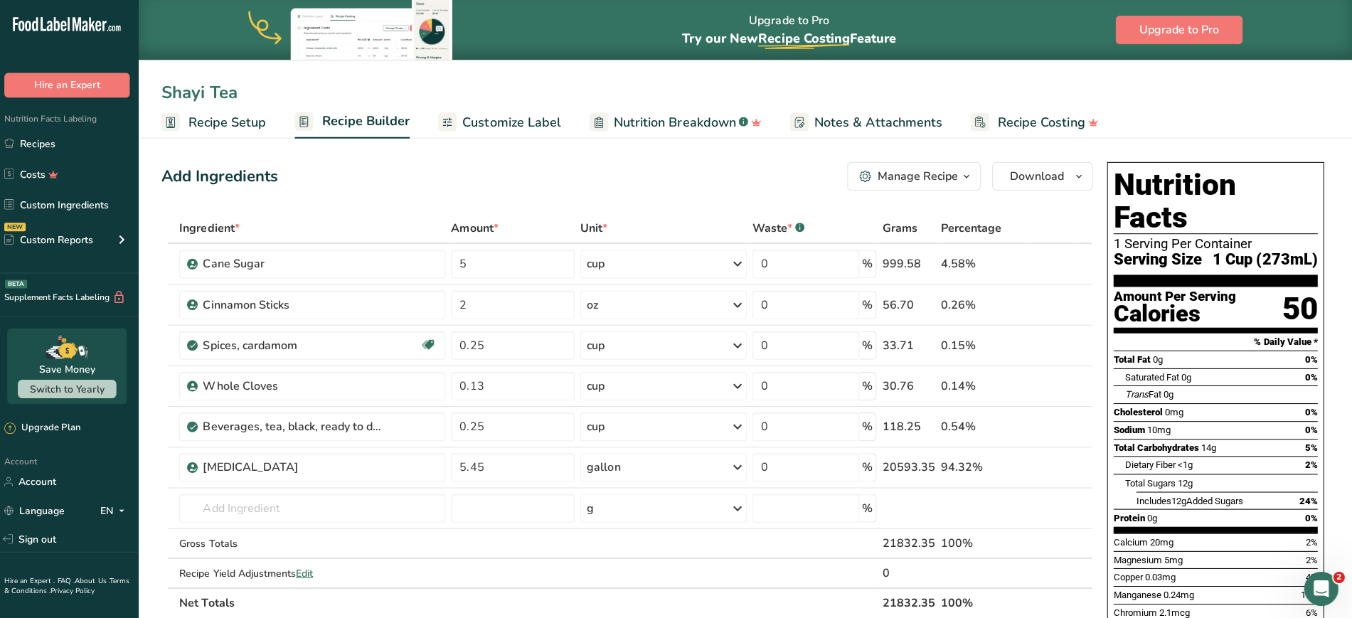
click at [963, 87] on input "Shayi Tea" at bounding box center [747, 92] width 1165 height 26
click at [166, 91] on input "Shayi Tea" at bounding box center [747, 92] width 1165 height 26
click at [554, 81] on input "Shayi Tea" at bounding box center [747, 92] width 1165 height 26
type input "Shayi Tea"
click at [526, 274] on input "5" at bounding box center [515, 263] width 123 height 28
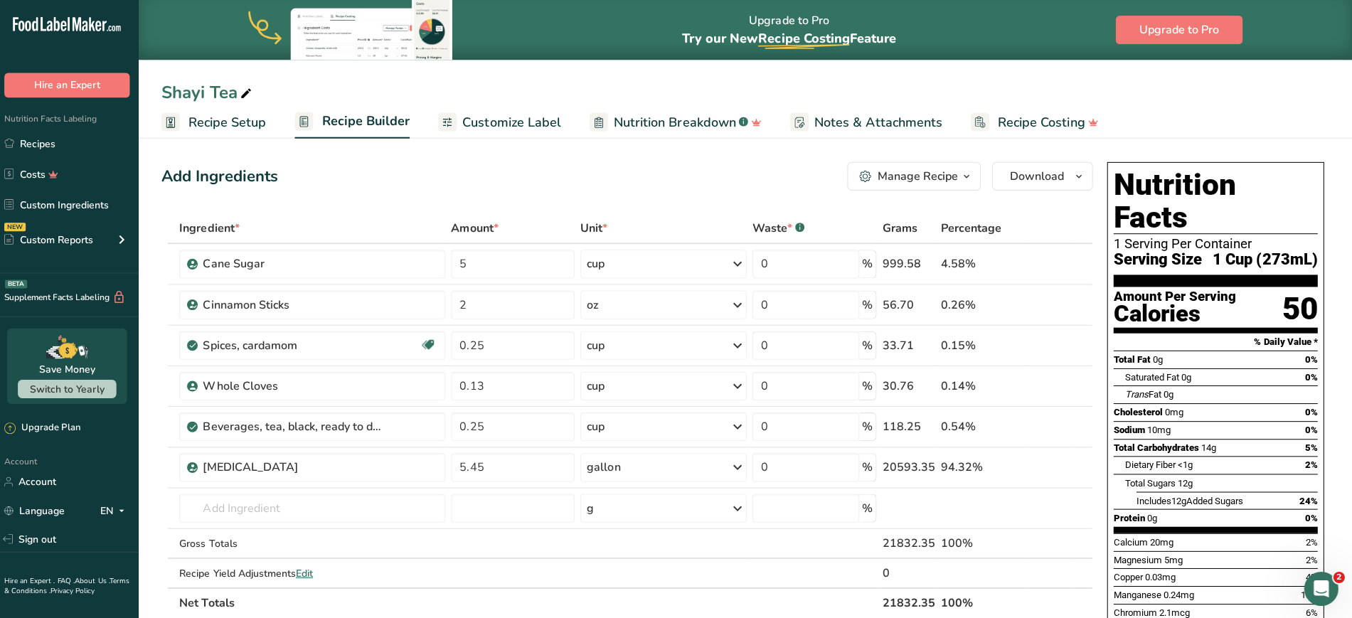
click at [657, 70] on div "Shayi Tea Recipe Setup Recipe Builder Customize Label Nutrition Breakdown .a-a{…" at bounding box center [747, 69] width 1210 height 138
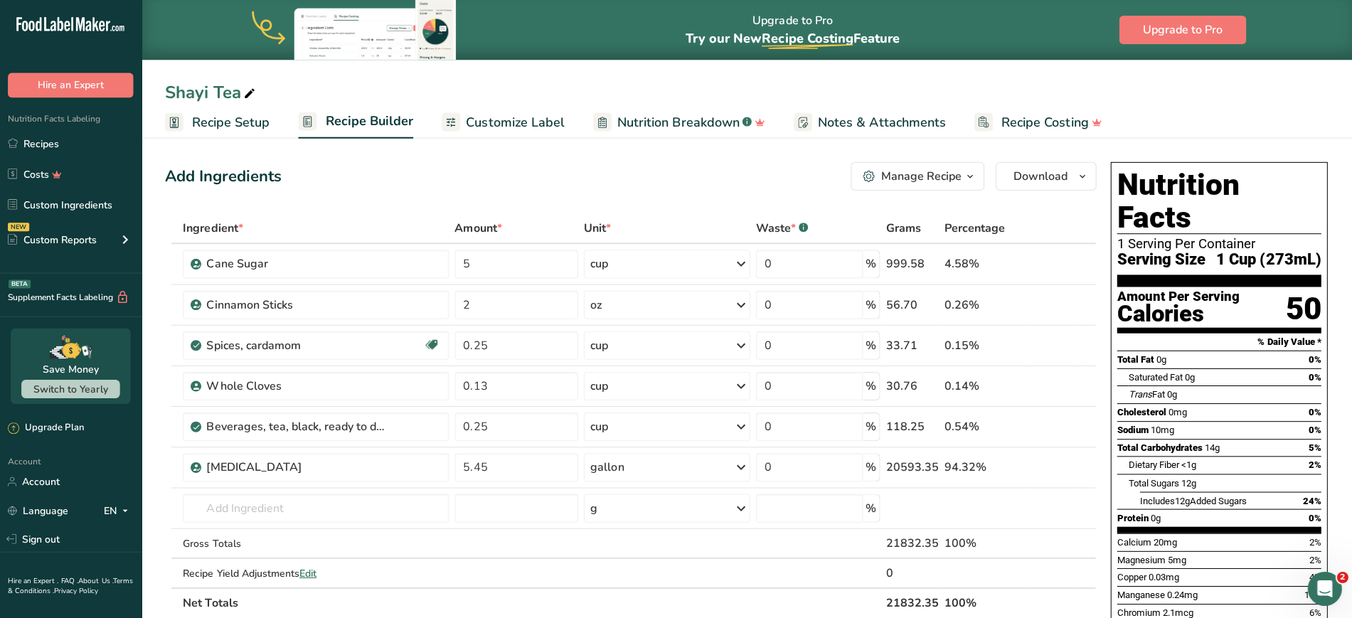
click at [253, 117] on span "Recipe Setup" at bounding box center [231, 121] width 78 height 19
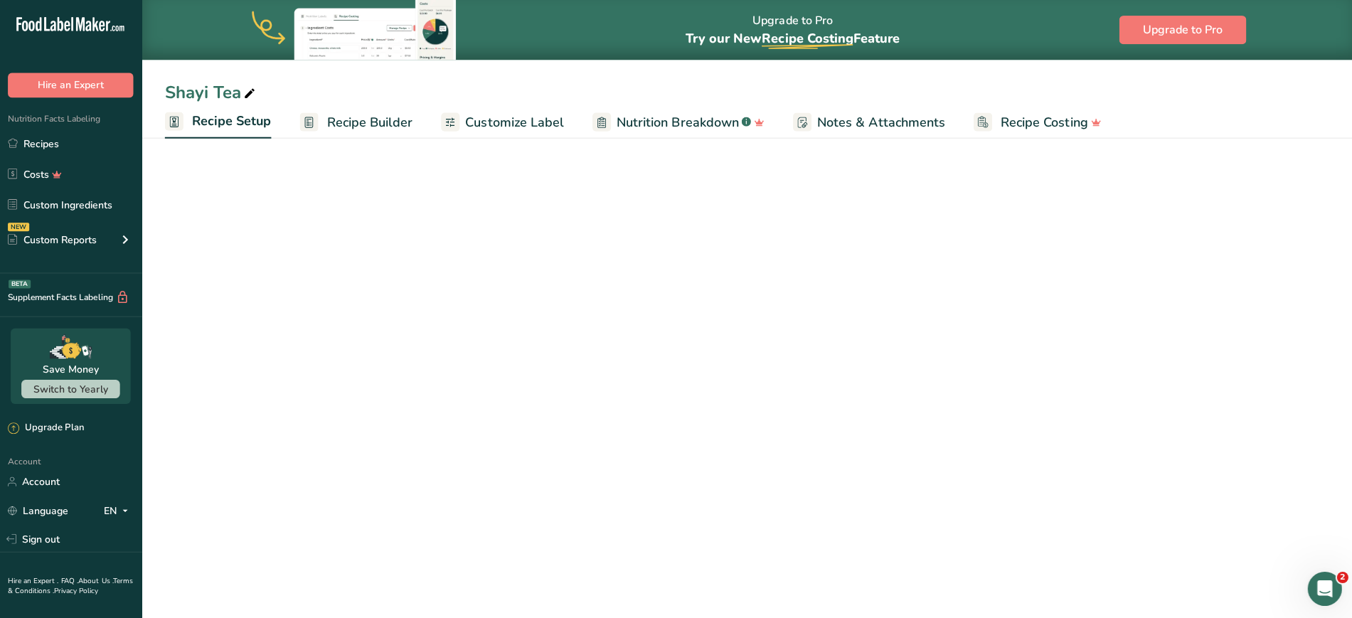
click at [253, 117] on span "Recipe Setup" at bounding box center [231, 120] width 79 height 19
select select "22"
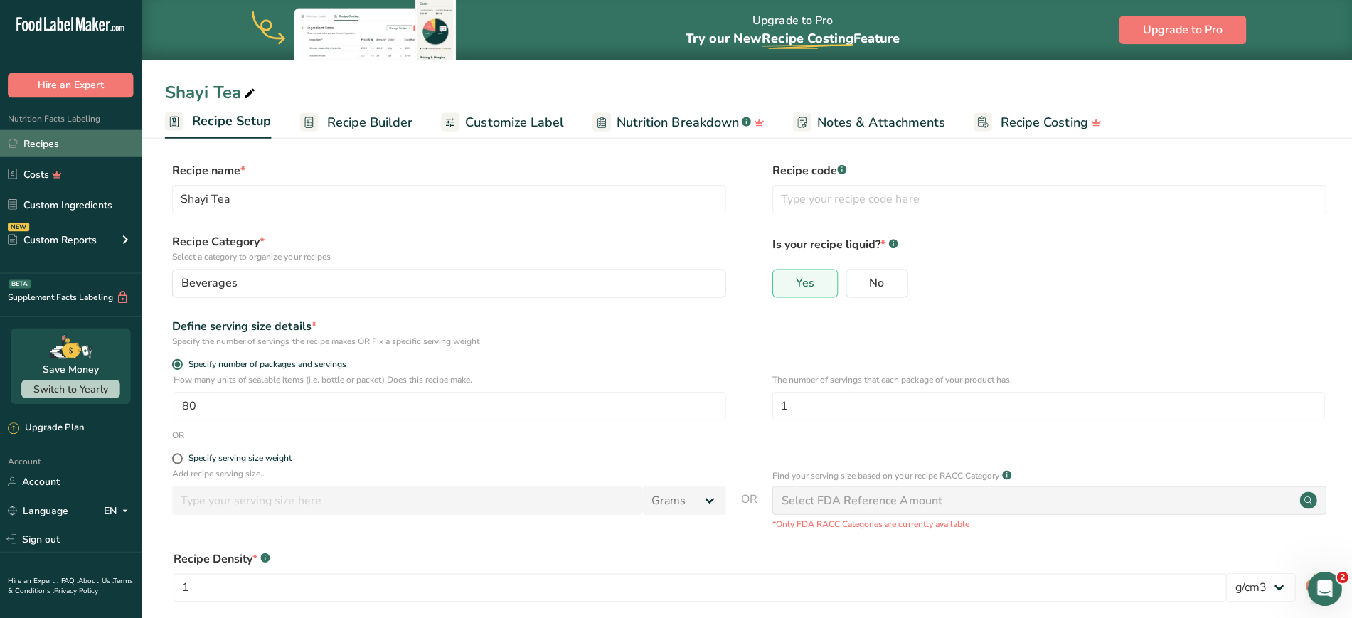
click at [57, 137] on link "Recipes" at bounding box center [71, 142] width 142 height 27
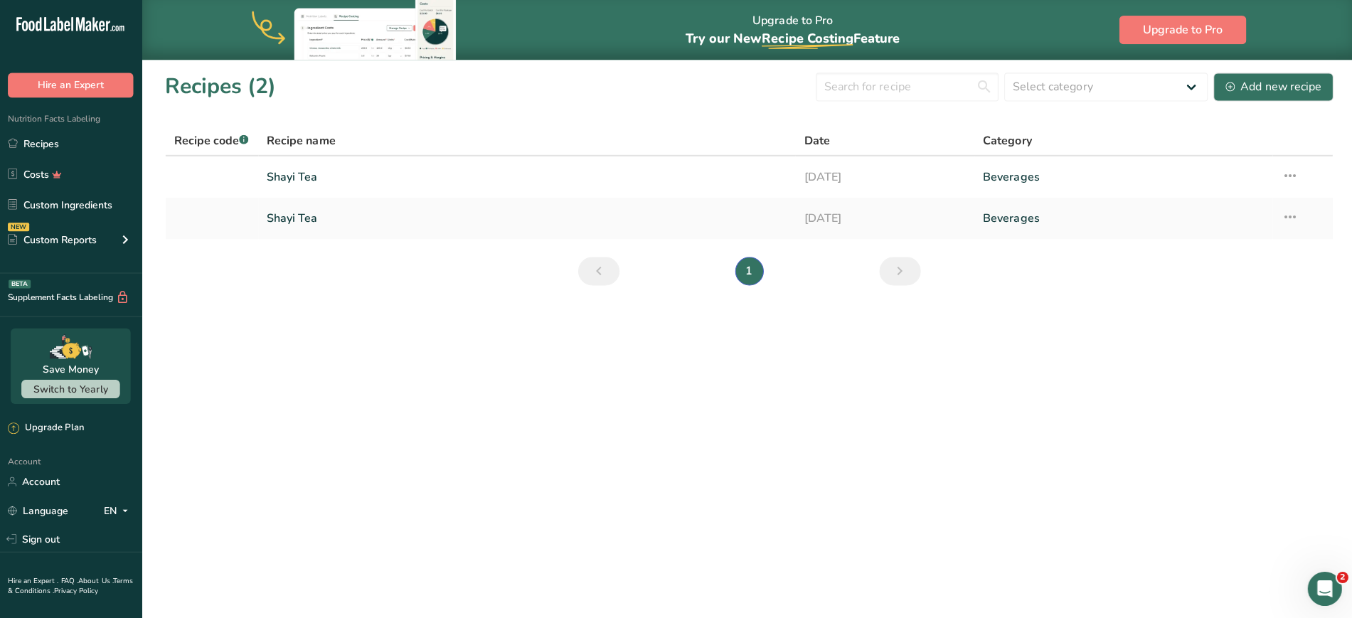
click at [517, 337] on main "Upgrade to Pro Try our New Recipe Costing .a-29{fill:none;stroke-linecap:round;…" at bounding box center [676, 309] width 1352 height 618
click at [661, 210] on link "Shayi Tea" at bounding box center [526, 218] width 519 height 30
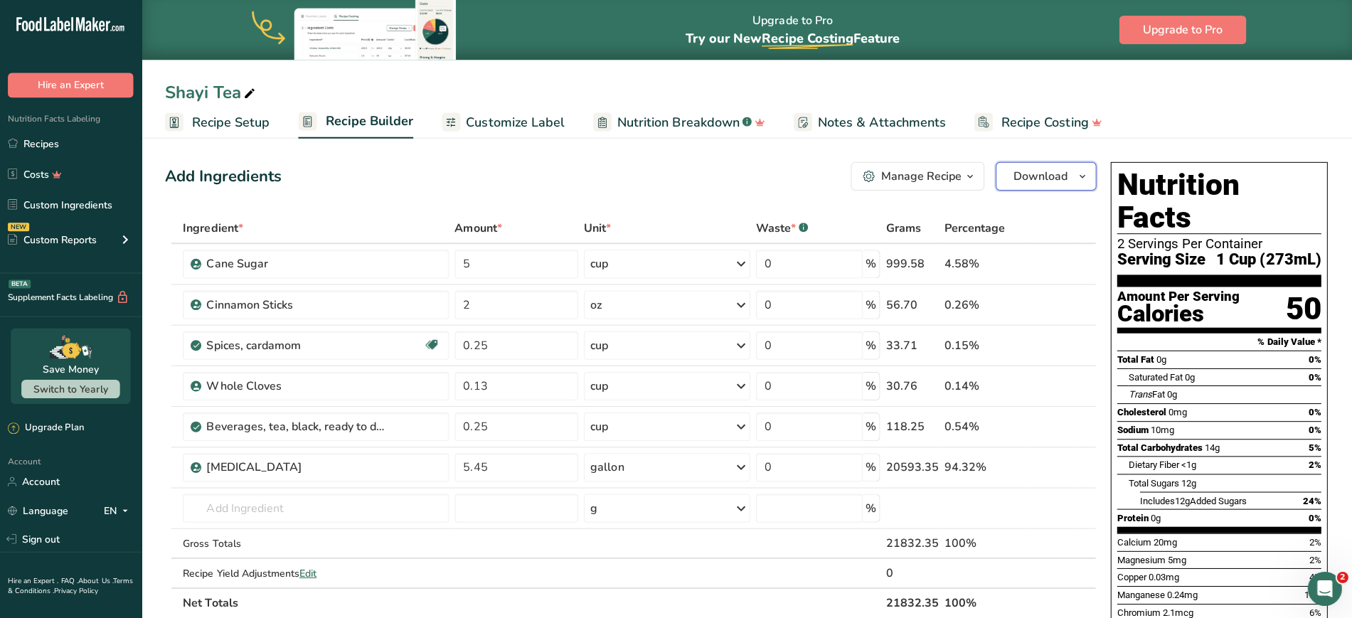
click at [1028, 184] on button "Download" at bounding box center [1043, 175] width 100 height 28
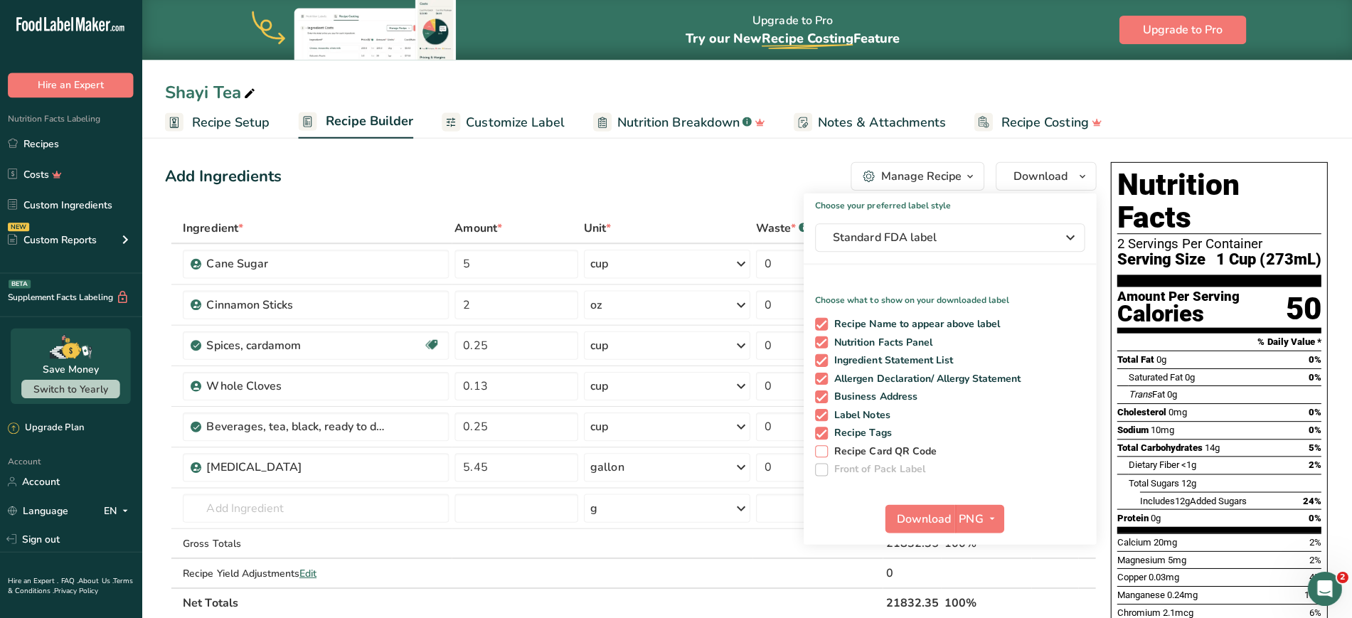
click at [892, 453] on span "Recipe Card QR Code" at bounding box center [880, 450] width 109 height 13
click at [822, 453] on input "Recipe Card QR Code" at bounding box center [817, 449] width 9 height 9
checkbox input "true"
click at [914, 527] on button "Download" at bounding box center [918, 517] width 70 height 28
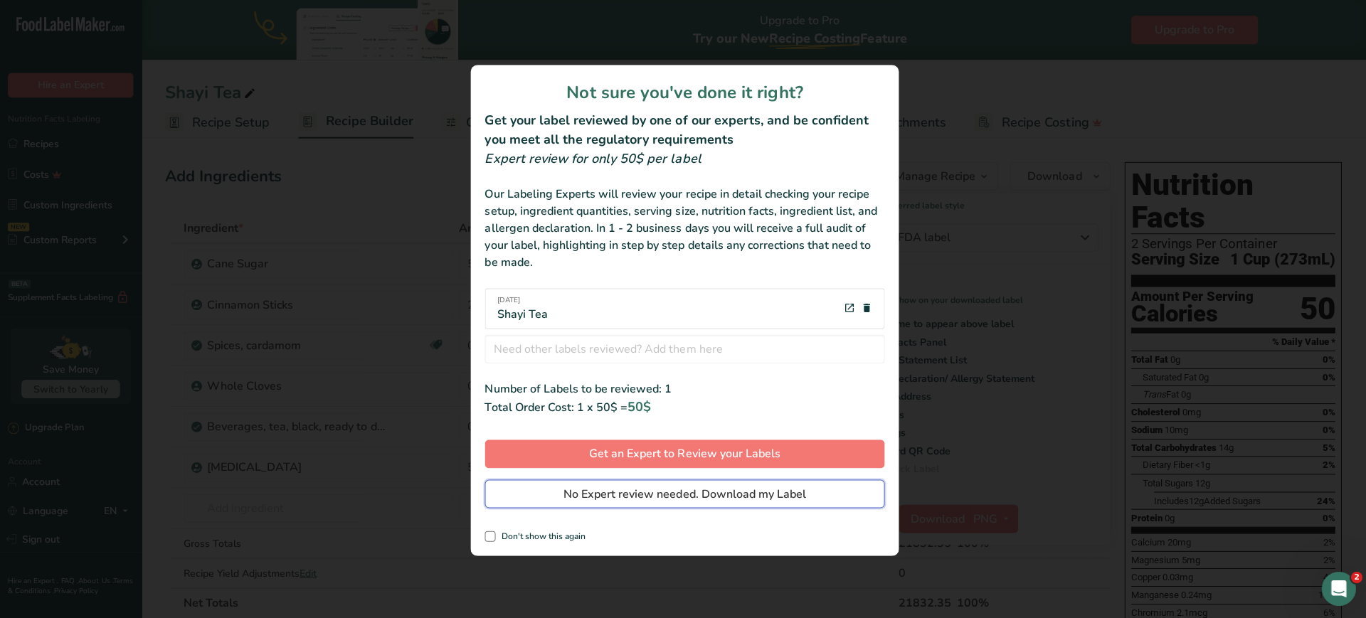
click at [566, 499] on span "No Expert review needed. Download my Label" at bounding box center [683, 492] width 242 height 17
